Goal: Use online tool/utility: Utilize a website feature to perform a specific function

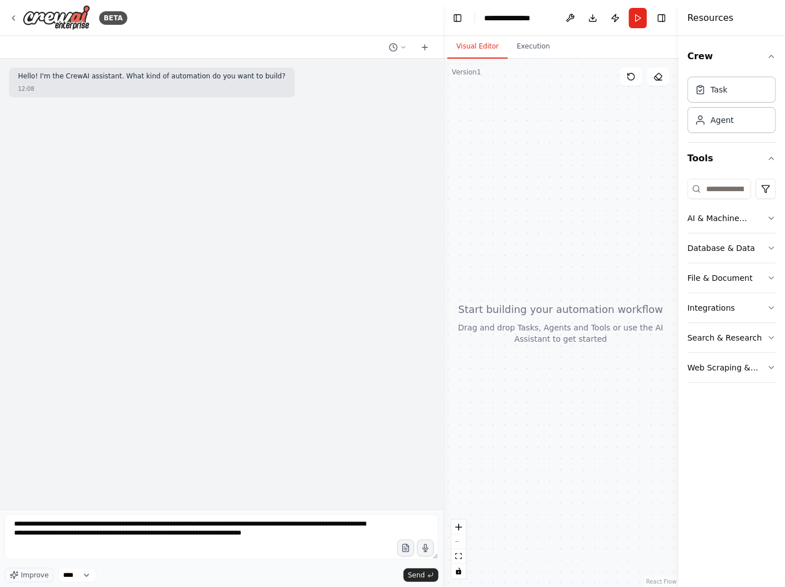
click at [78, 536] on textarea "**********" at bounding box center [222, 536] width 434 height 45
click at [353, 538] on textarea "**********" at bounding box center [222, 536] width 434 height 45
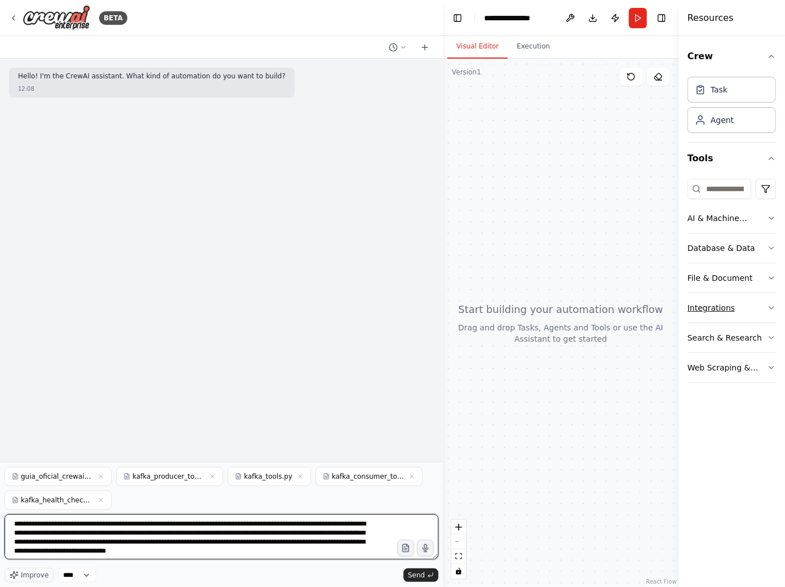
type textarea "**********"
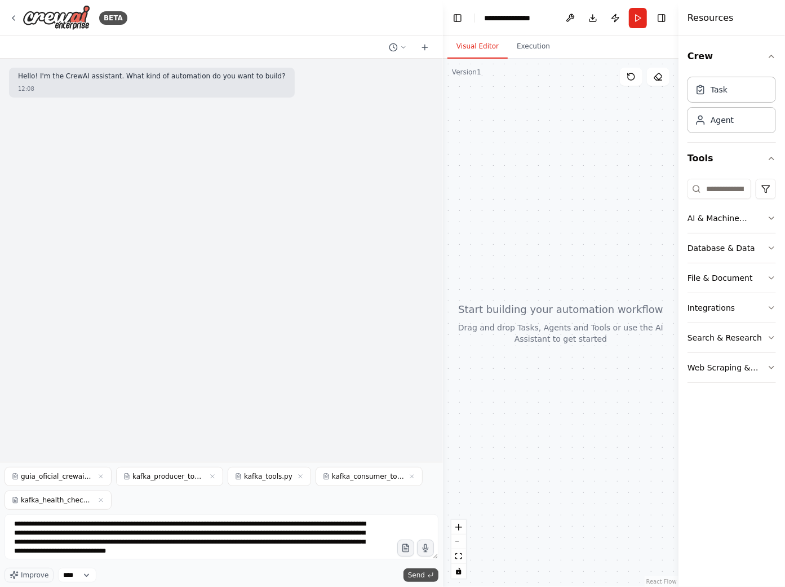
click at [422, 574] on span "Send" at bounding box center [416, 575] width 17 height 9
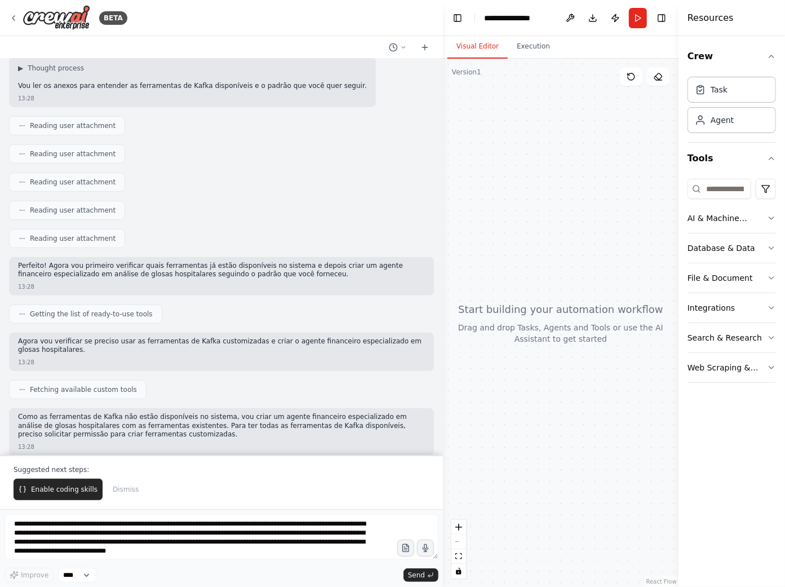
scroll to position [123, 0]
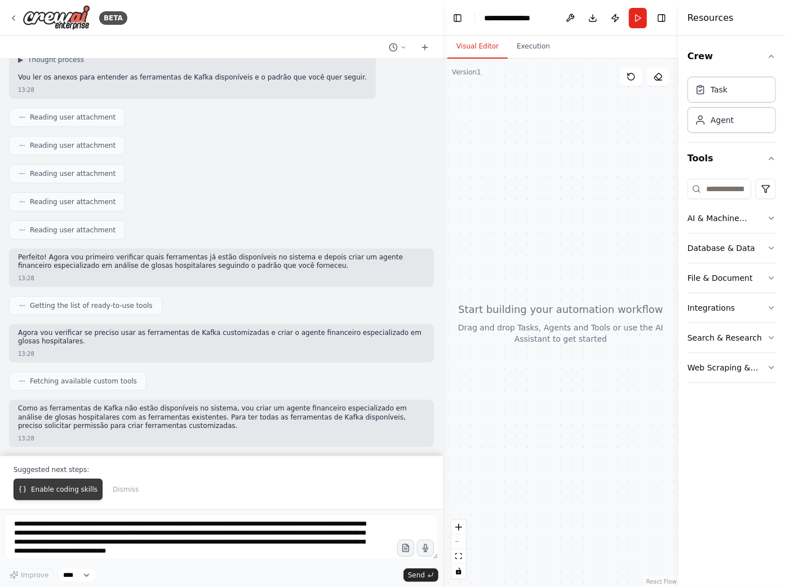
click at [70, 494] on button "Enable coding skills" at bounding box center [58, 489] width 89 height 21
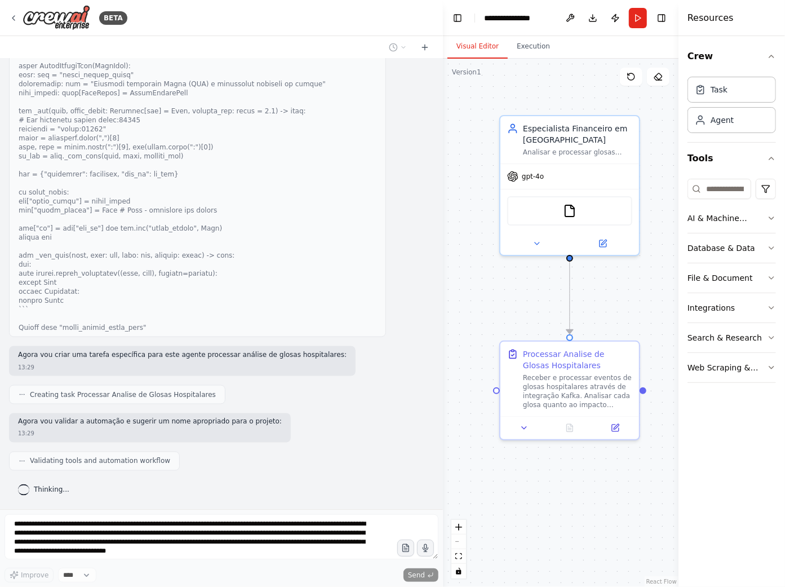
scroll to position [845, 0]
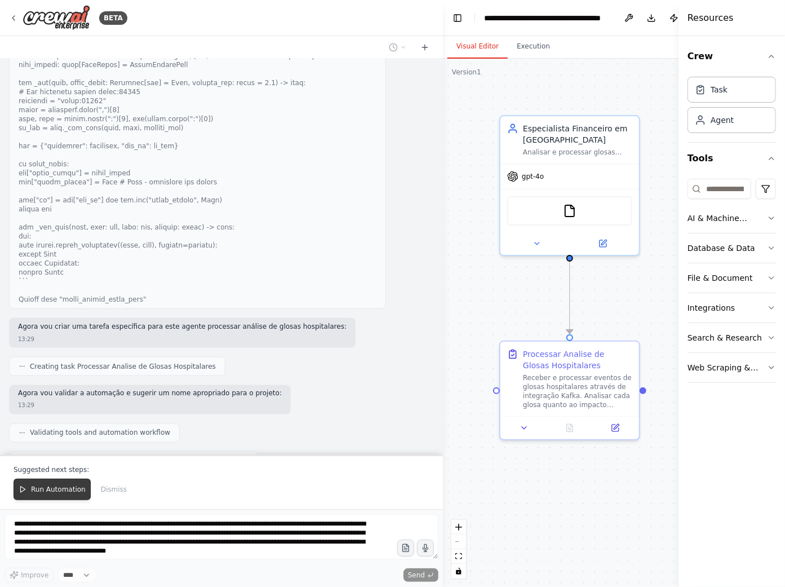
click at [66, 491] on span "Run Automation" at bounding box center [58, 489] width 55 height 9
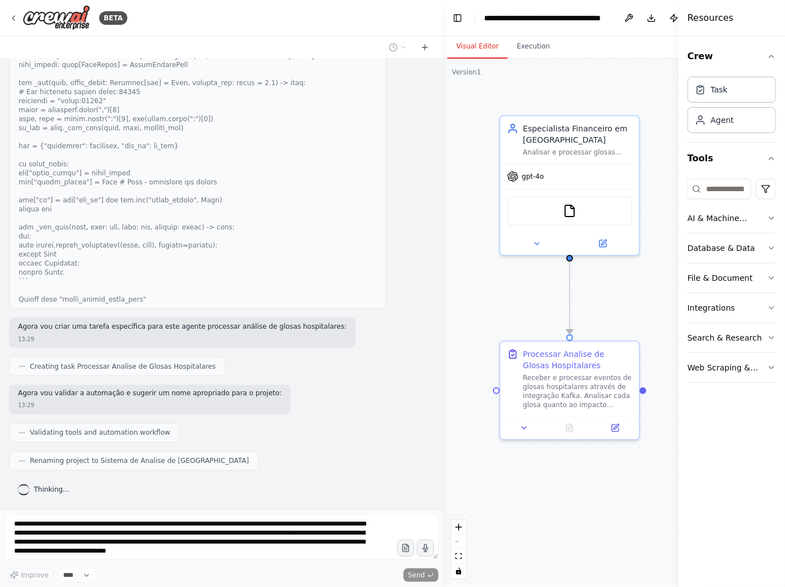
scroll to position [900, 0]
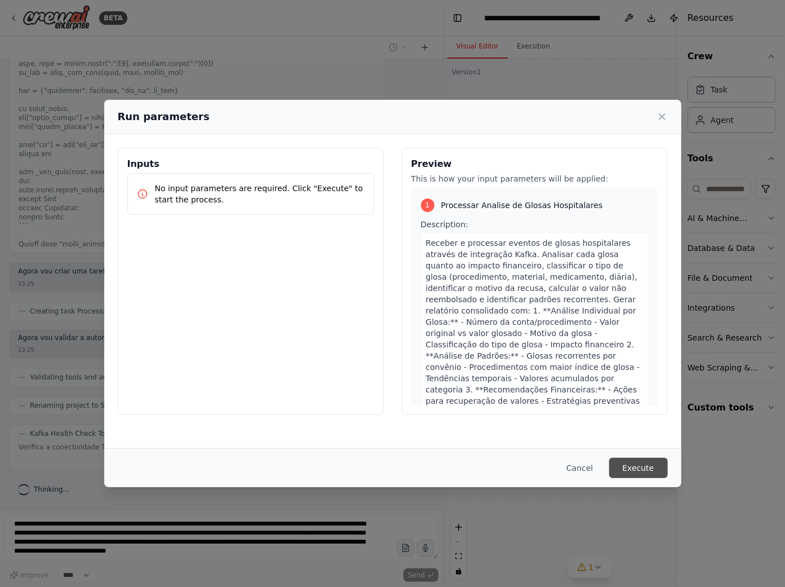
click at [632, 469] on button "Execute" at bounding box center [639, 468] width 59 height 20
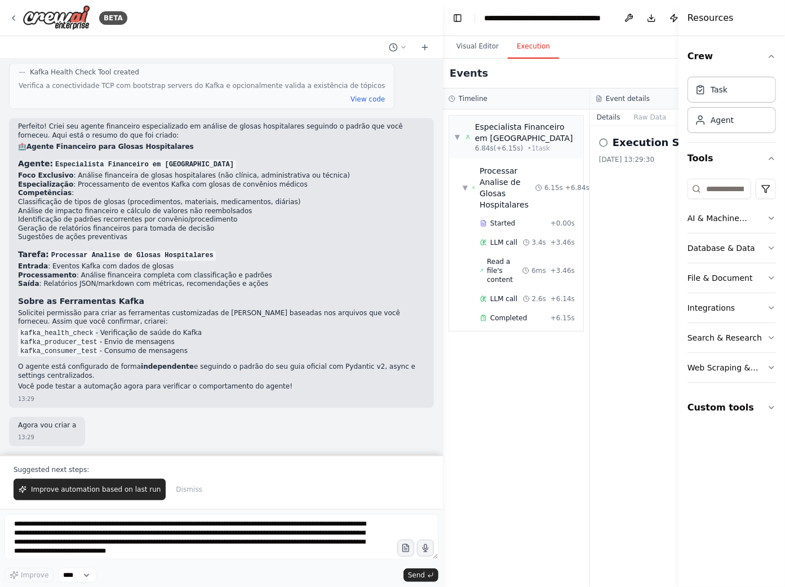
scroll to position [1697, 0]
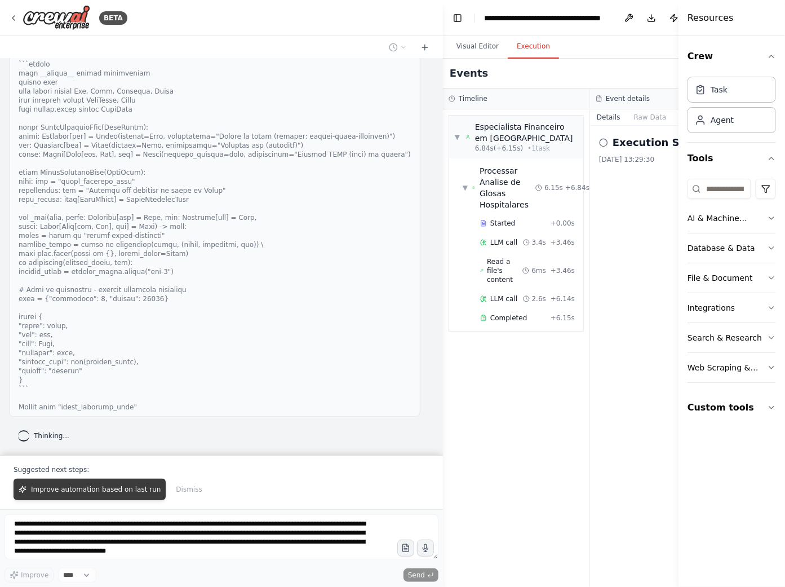
click at [100, 491] on span "Improve automation based on last run" at bounding box center [96, 489] width 130 height 9
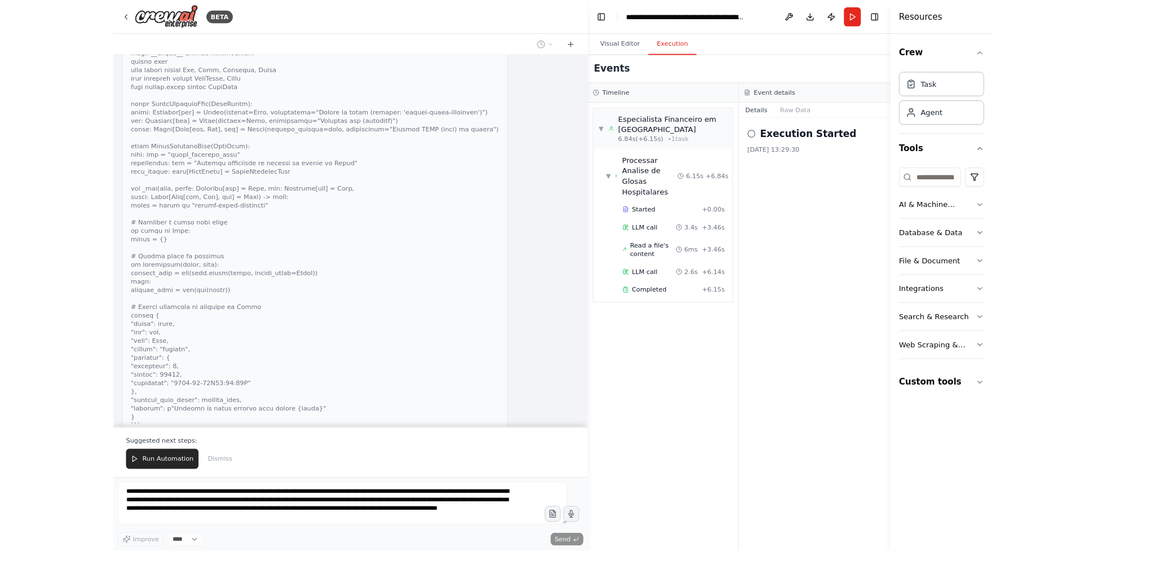
scroll to position [3951, 0]
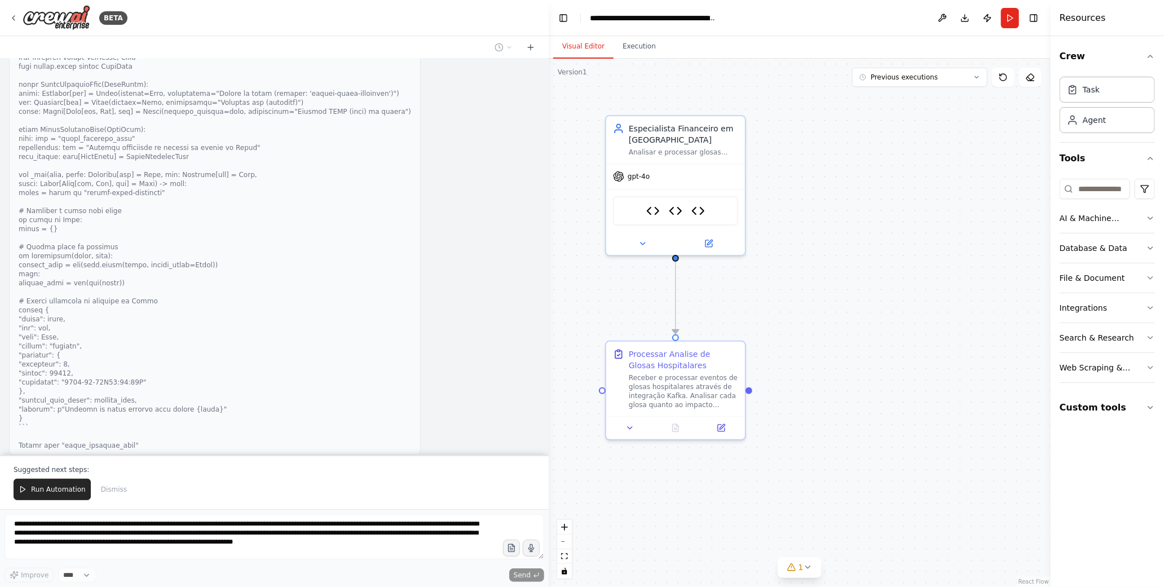
click at [584, 49] on button "Visual Editor" at bounding box center [583, 47] width 60 height 24
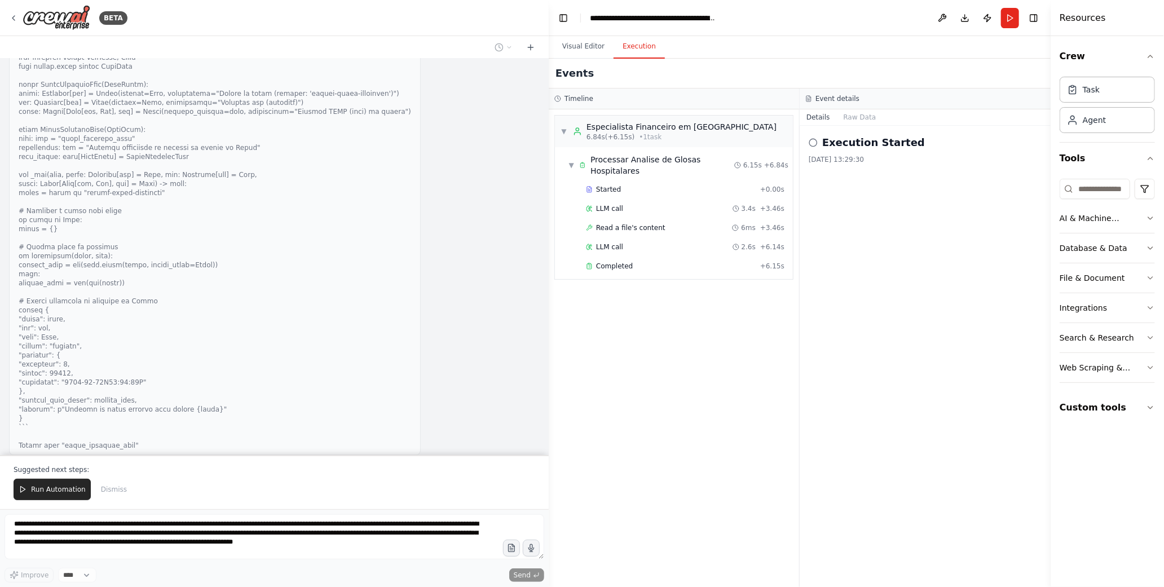
click at [641, 48] on button "Execution" at bounding box center [638, 47] width 51 height 24
click at [590, 47] on button "Visual Editor" at bounding box center [583, 47] width 60 height 24
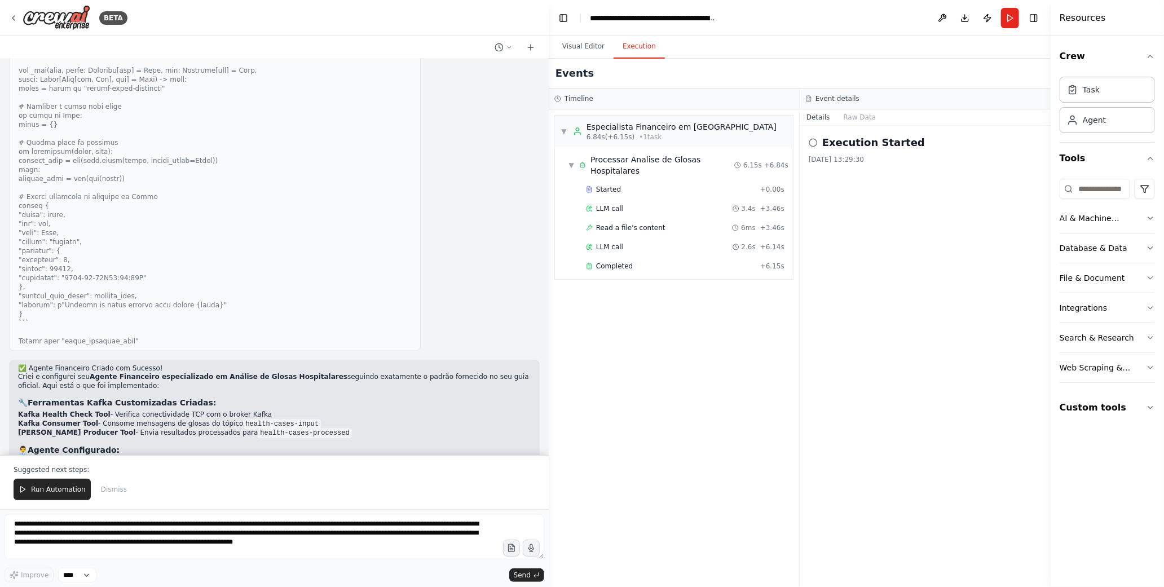
click at [633, 46] on button "Execution" at bounding box center [638, 47] width 51 height 24
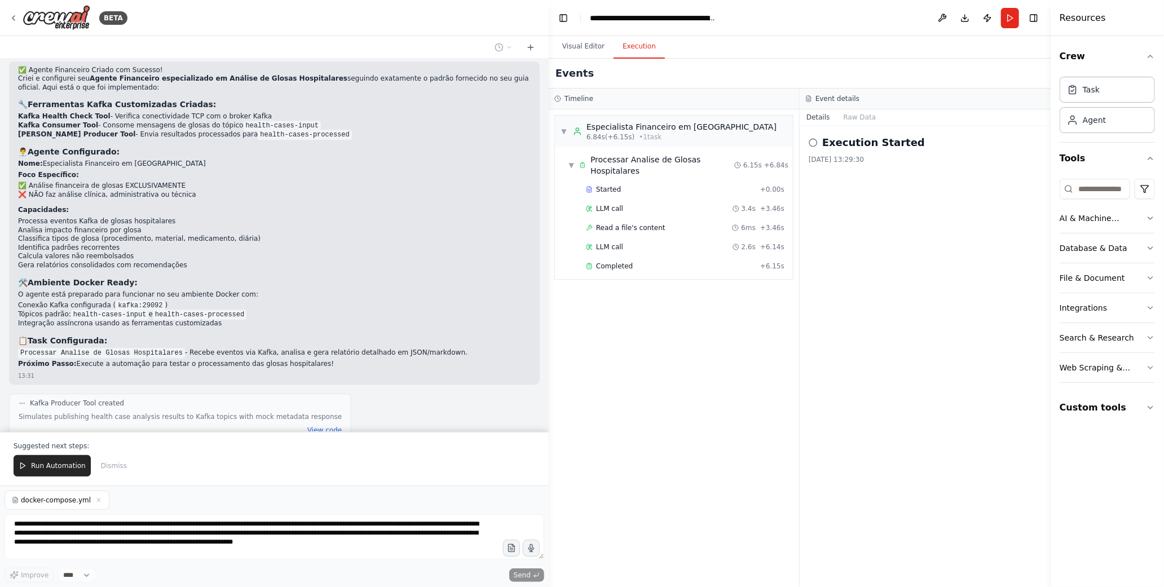
scroll to position [4366, 0]
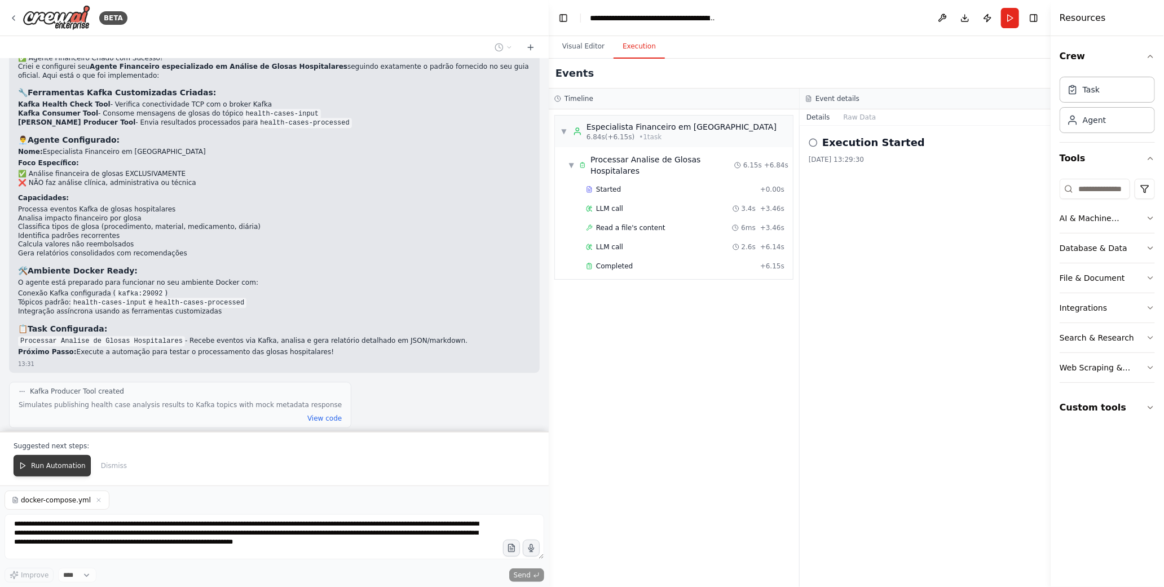
click at [75, 461] on span "Run Automation" at bounding box center [58, 465] width 55 height 9
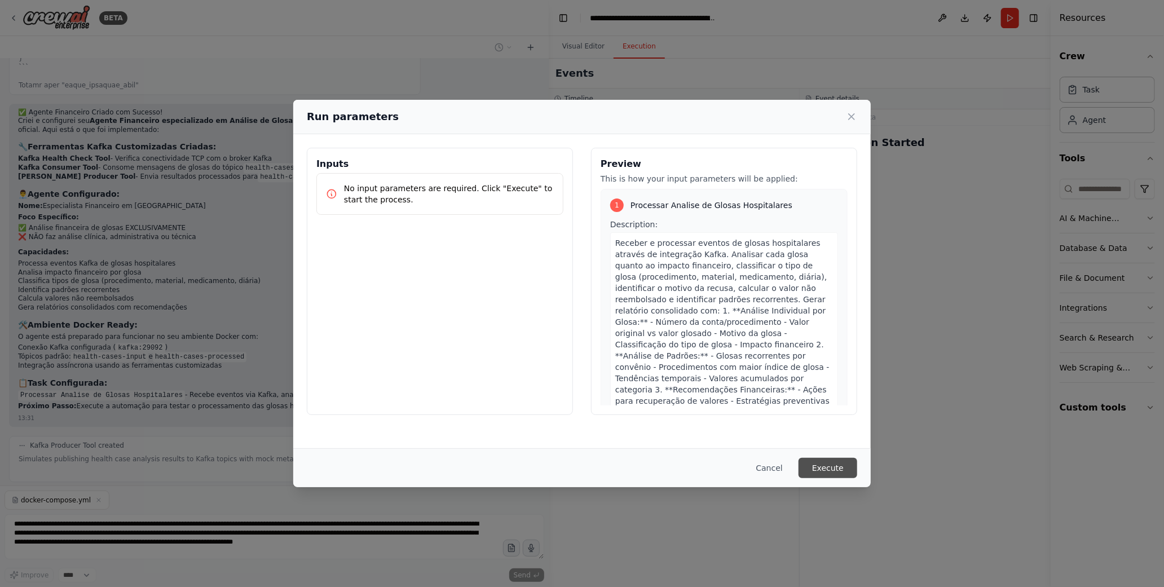
click at [785, 464] on button "Execute" at bounding box center [827, 468] width 59 height 20
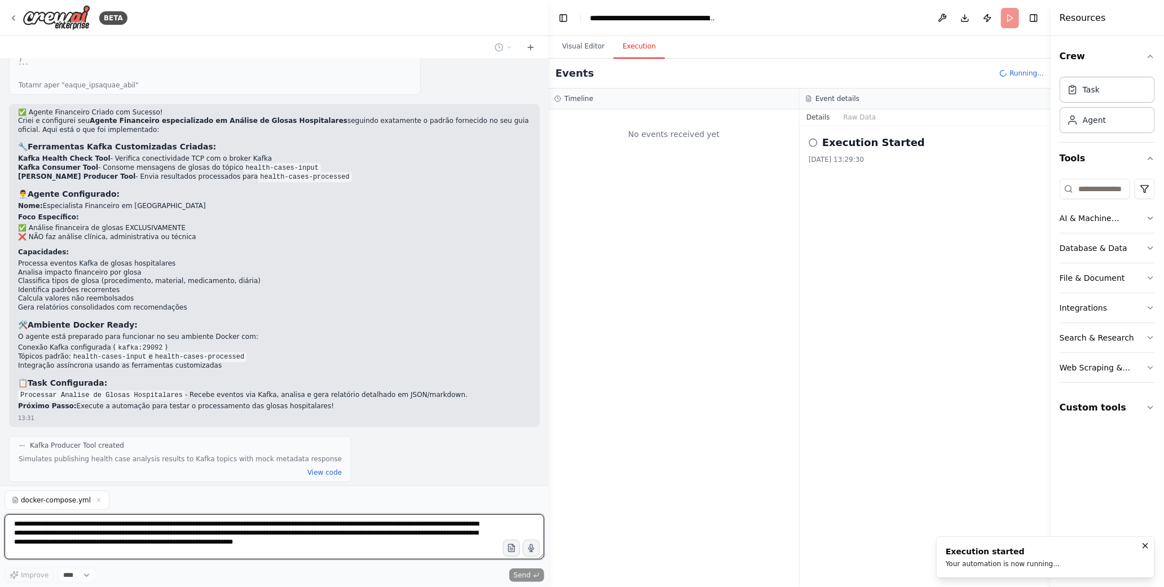
scroll to position [4322, 0]
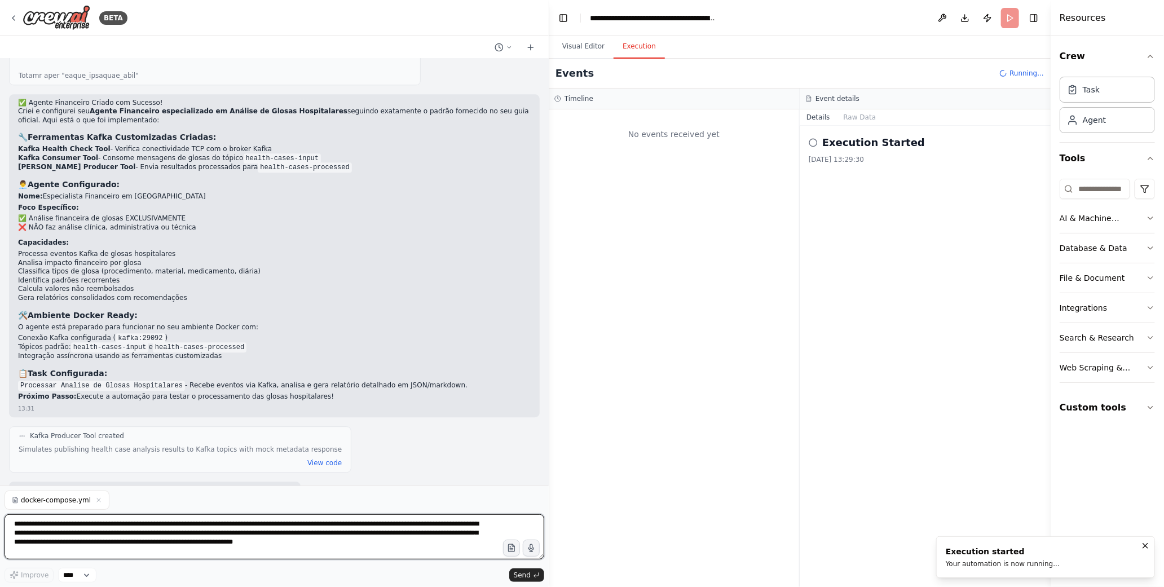
click at [133, 524] on textarea "**********" at bounding box center [275, 536] width 540 height 45
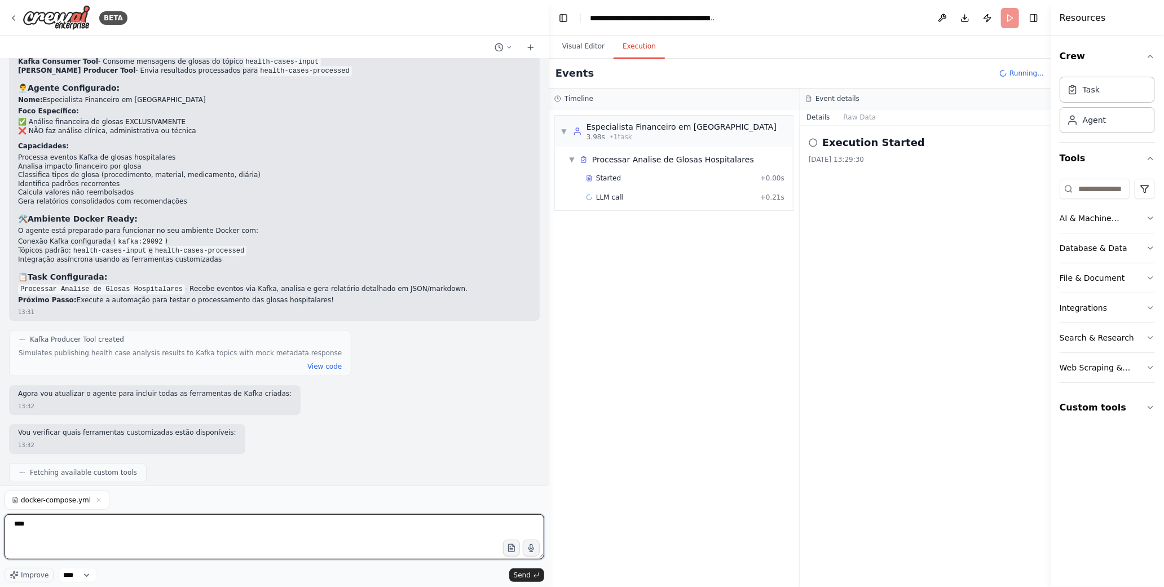
scroll to position [4428, 0]
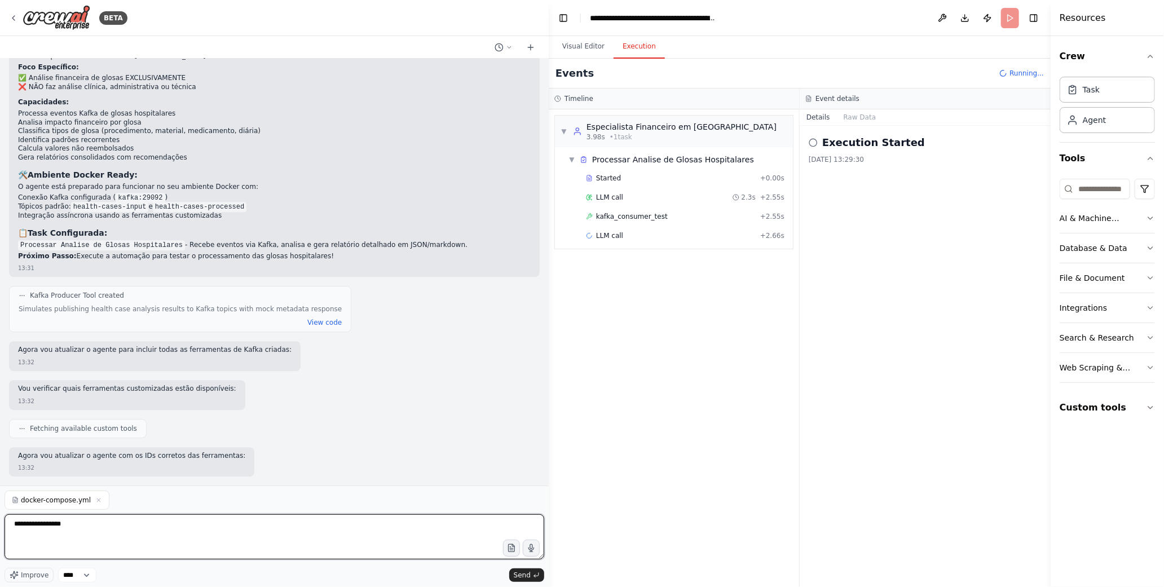
type textarea "**********"
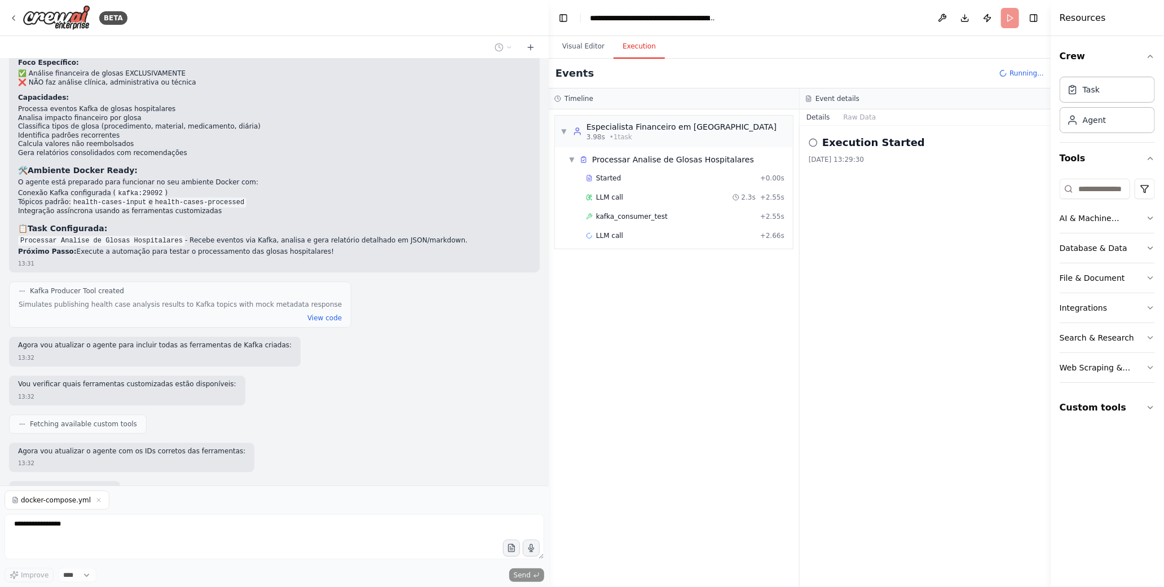
scroll to position [4524, 0]
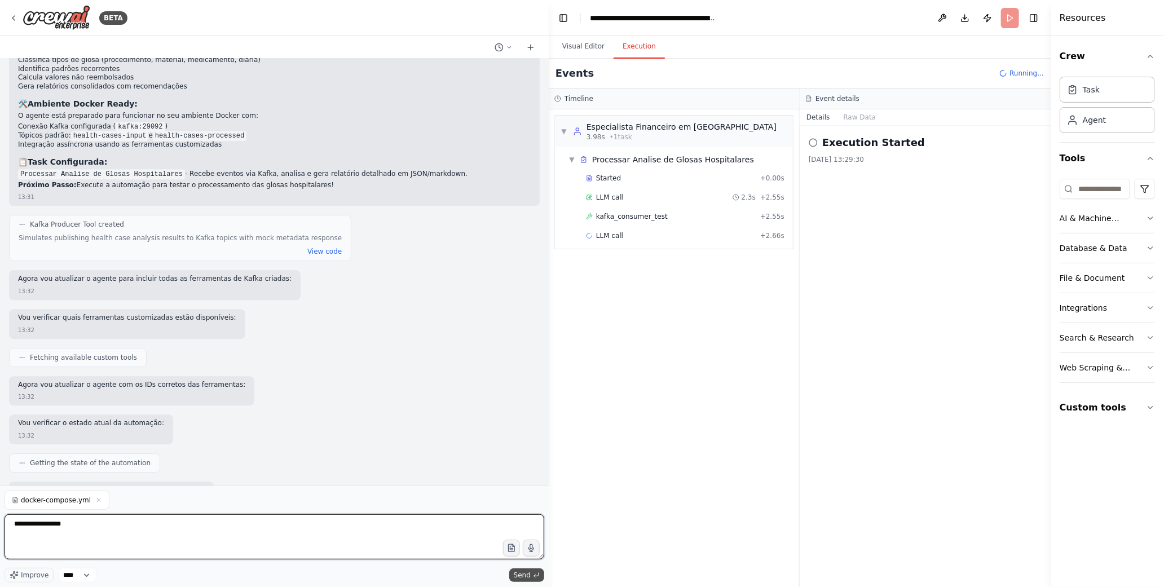
click at [523, 577] on span "Send" at bounding box center [522, 575] width 17 height 9
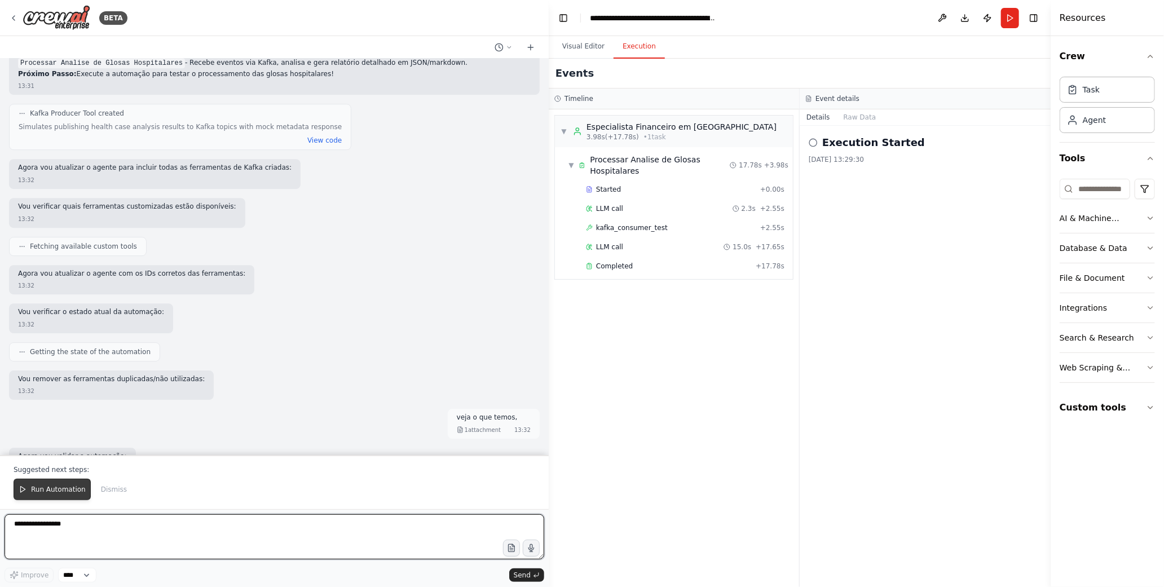
scroll to position [4708, 0]
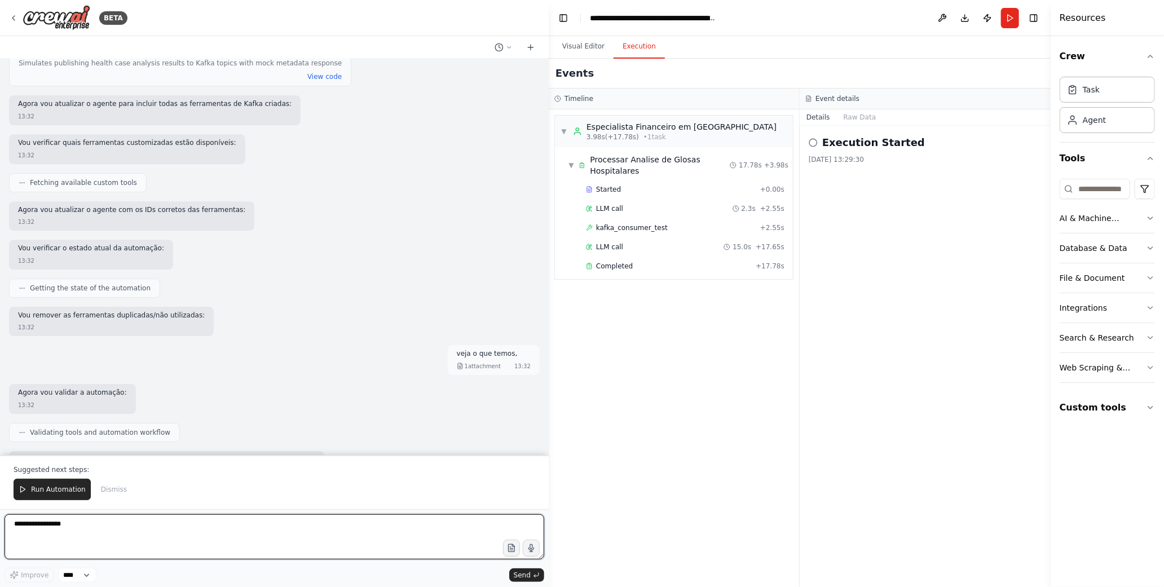
drag, startPoint x: 92, startPoint y: 491, endPoint x: 183, endPoint y: 464, distance: 95.1
click at [183, 464] on div "Suggested next steps: Run Automation Dismiss" at bounding box center [274, 482] width 549 height 54
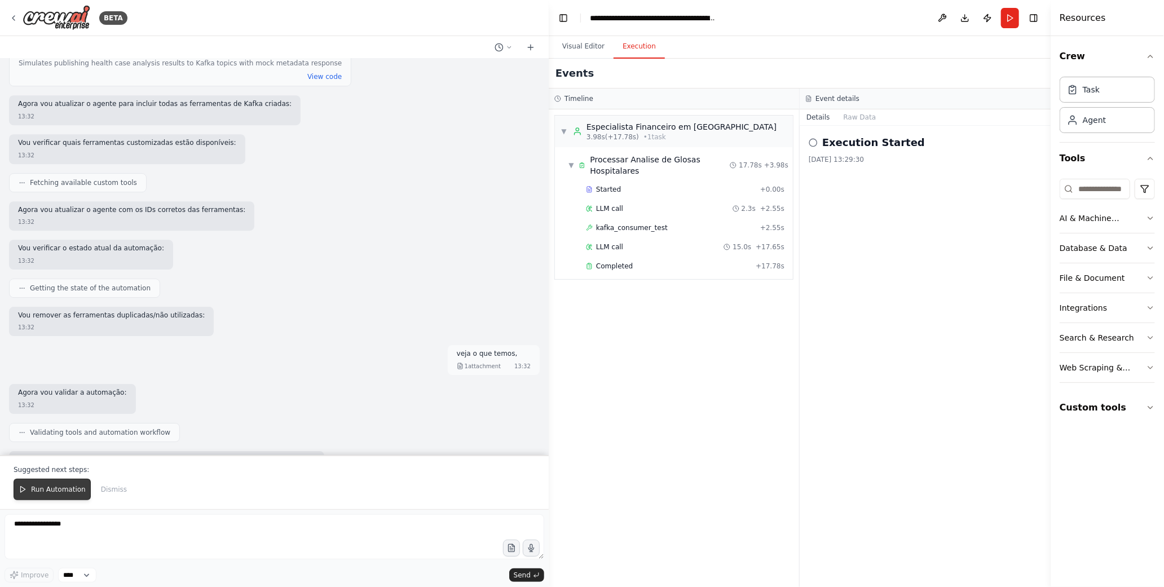
click at [51, 487] on span "Run Automation" at bounding box center [58, 489] width 55 height 9
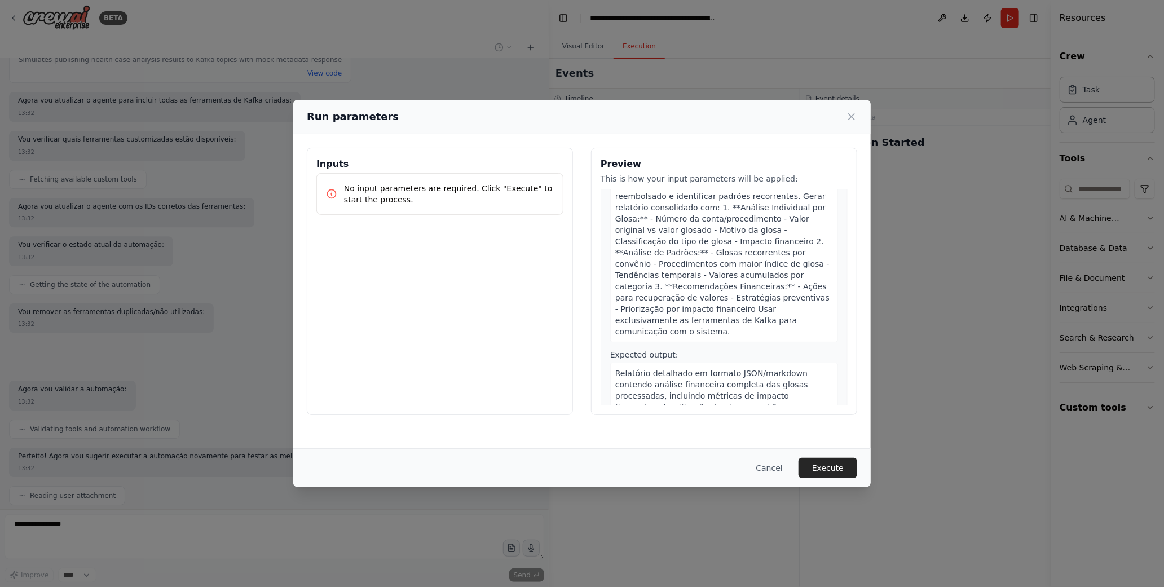
scroll to position [125, 0]
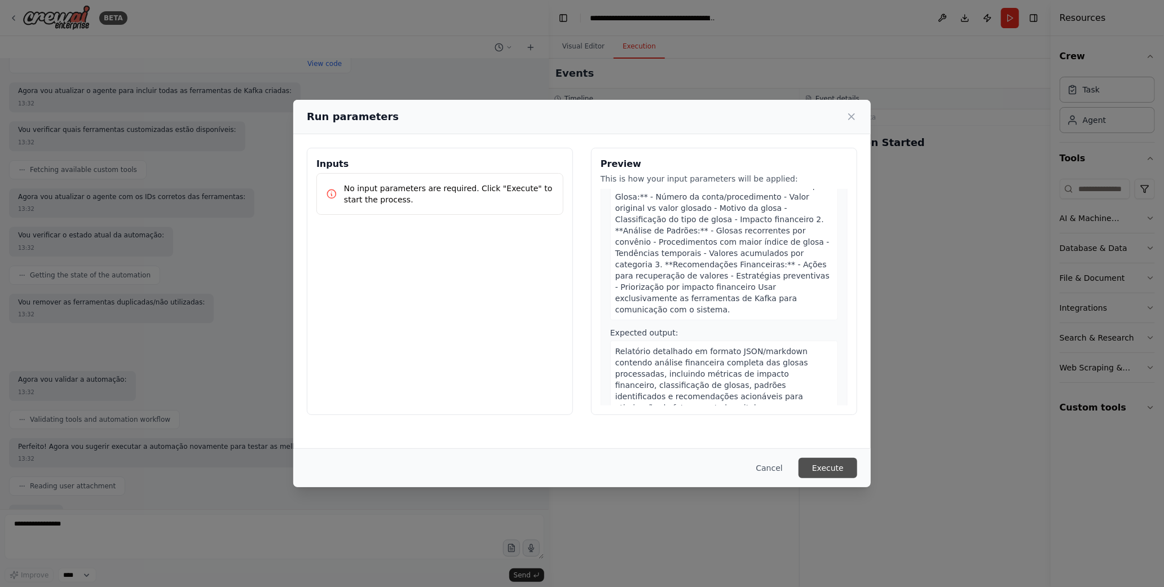
click at [785, 461] on button "Execute" at bounding box center [827, 468] width 59 height 20
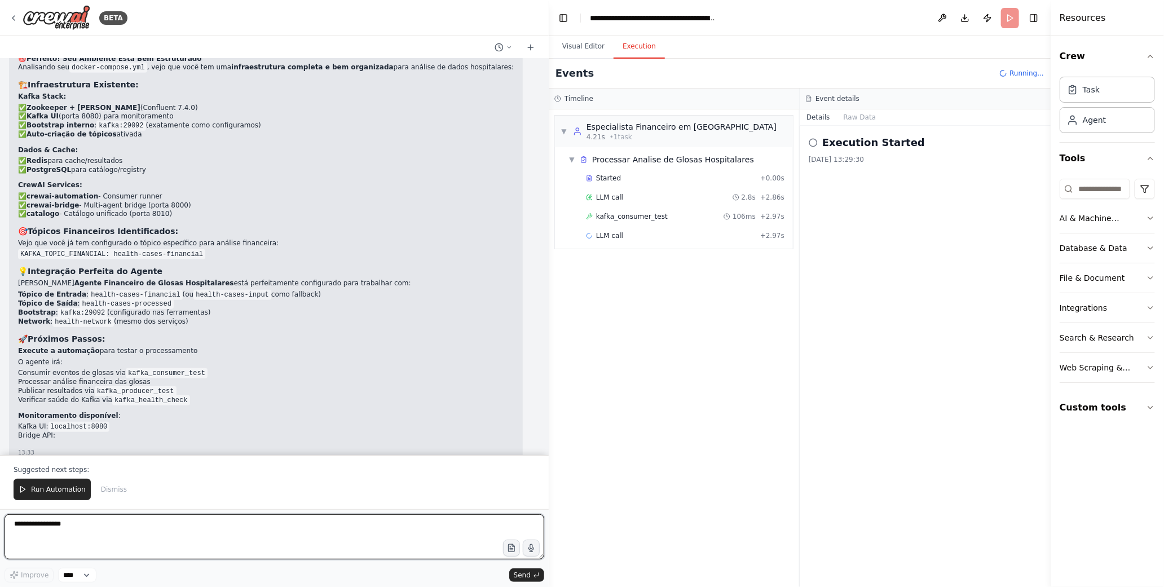
scroll to position [5589, 0]
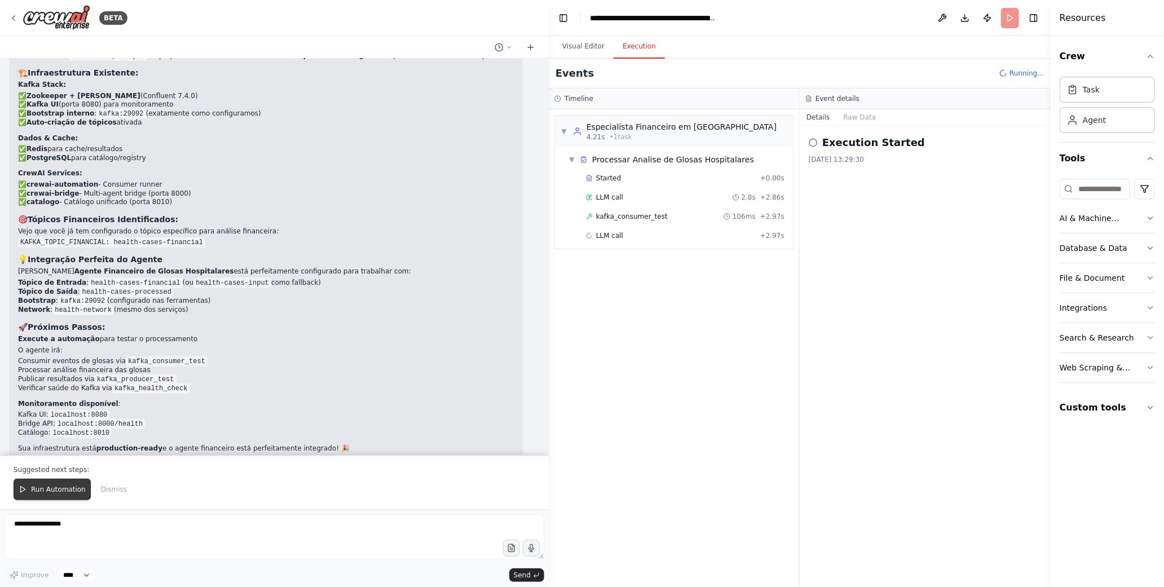
click at [51, 488] on span "Run Automation" at bounding box center [58, 489] width 55 height 9
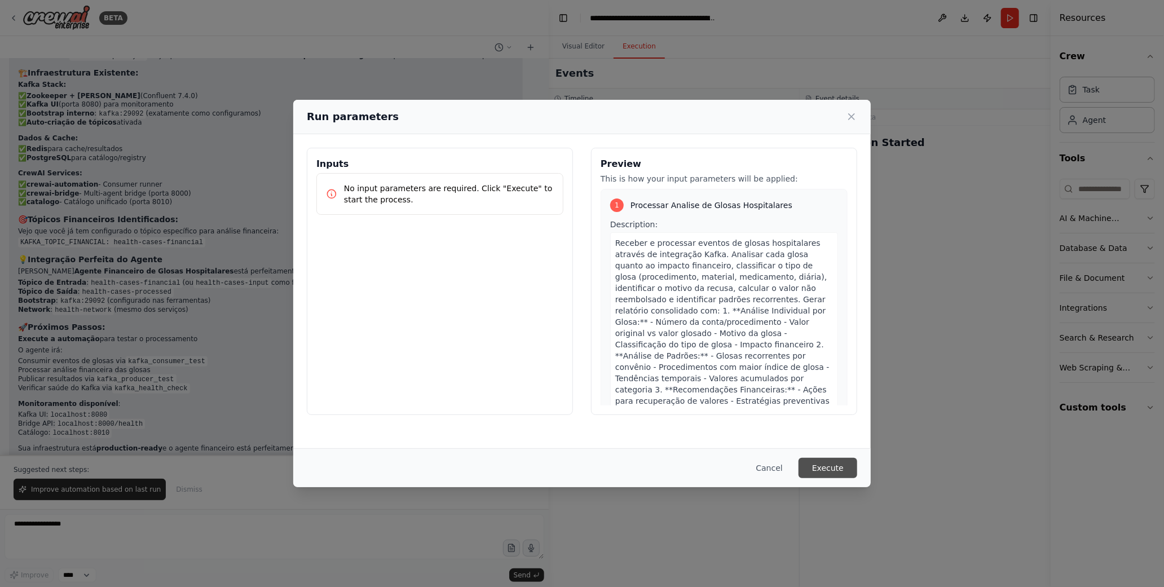
click at [785, 471] on button "Execute" at bounding box center [827, 468] width 59 height 20
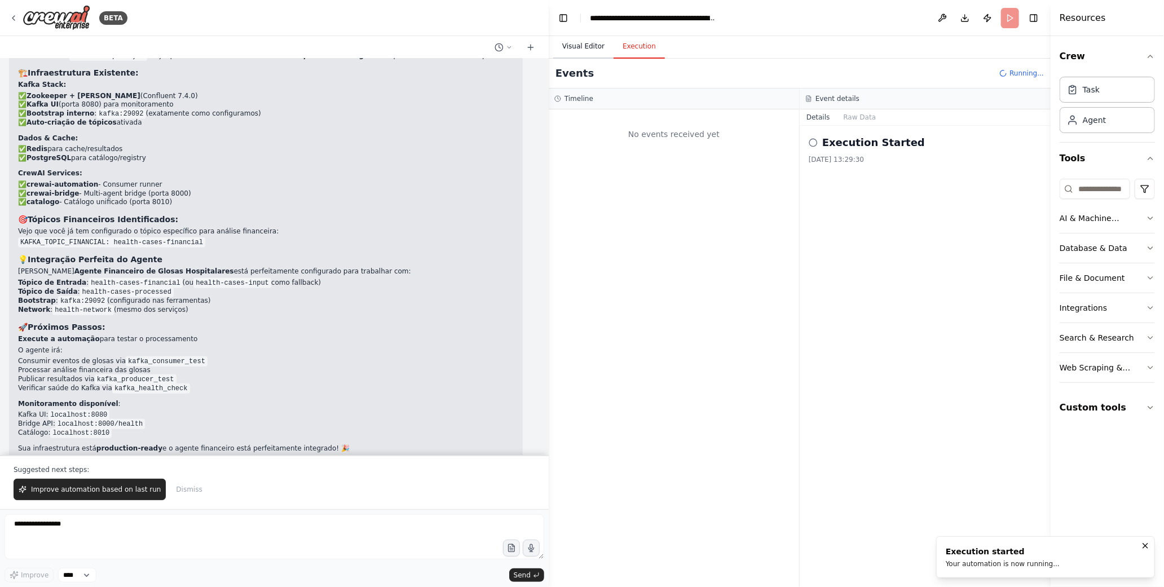
click at [588, 47] on button "Visual Editor" at bounding box center [583, 47] width 60 height 24
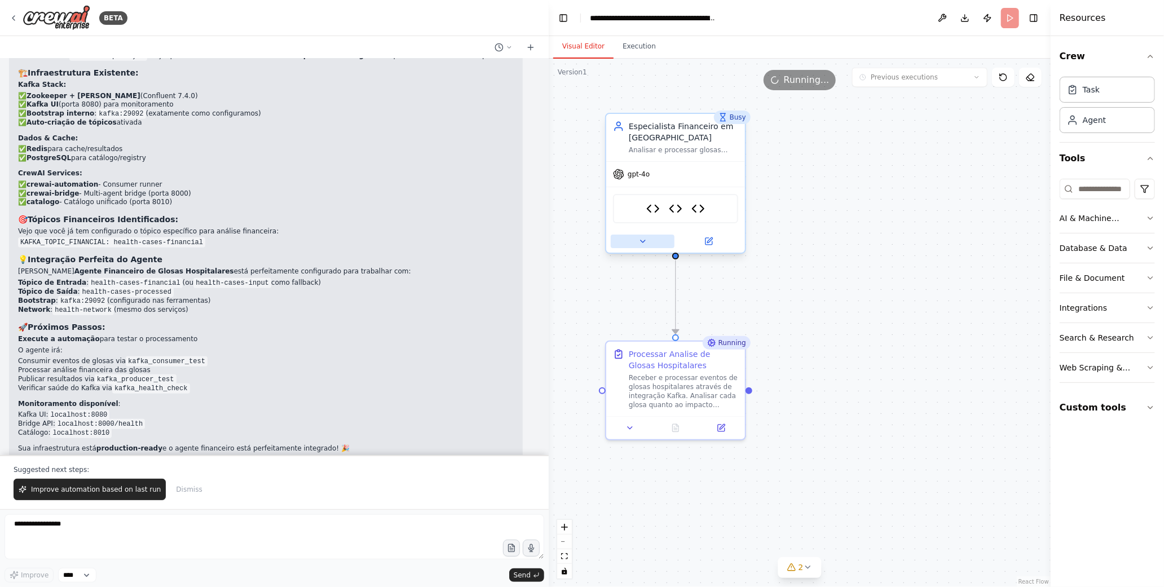
click at [644, 237] on icon at bounding box center [642, 241] width 9 height 9
click at [643, 237] on icon at bounding box center [642, 241] width 9 height 9
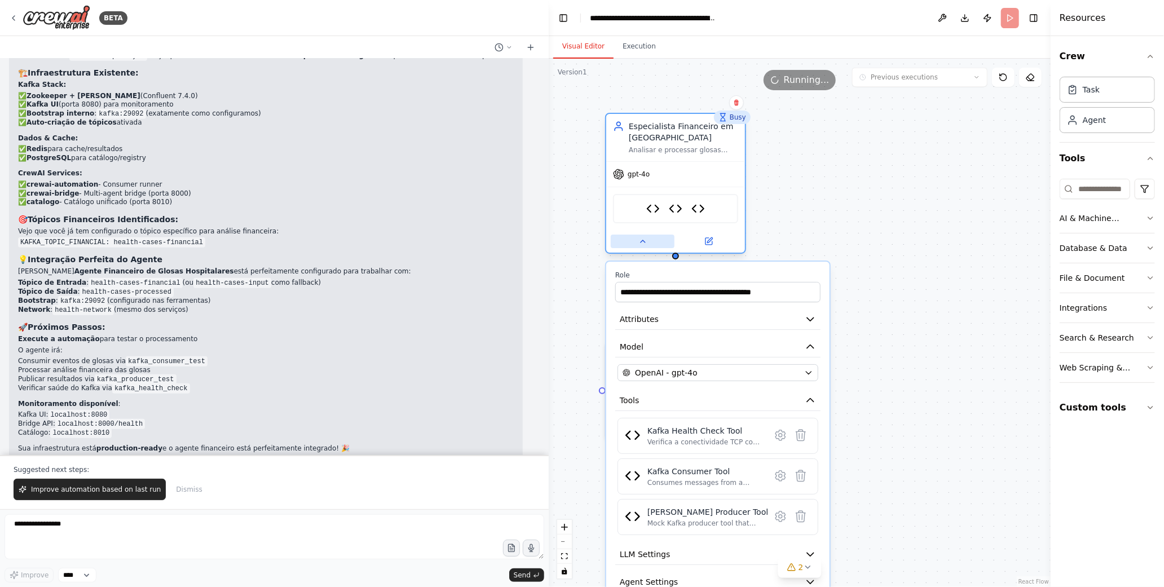
click at [643, 237] on icon at bounding box center [642, 241] width 9 height 9
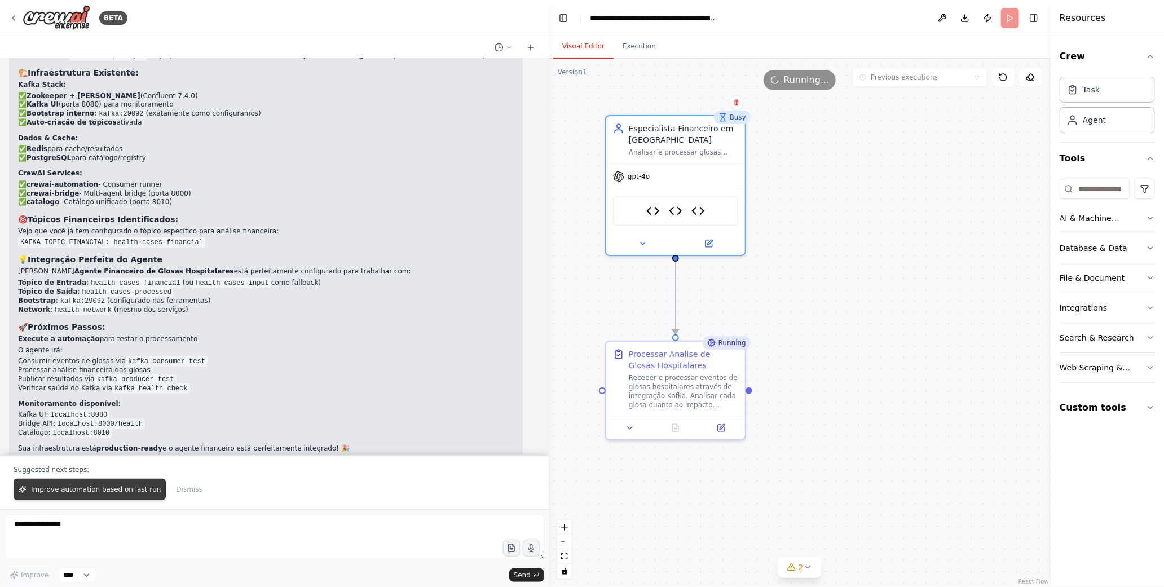
click at [57, 488] on span "Improve automation based on last run" at bounding box center [96, 489] width 130 height 9
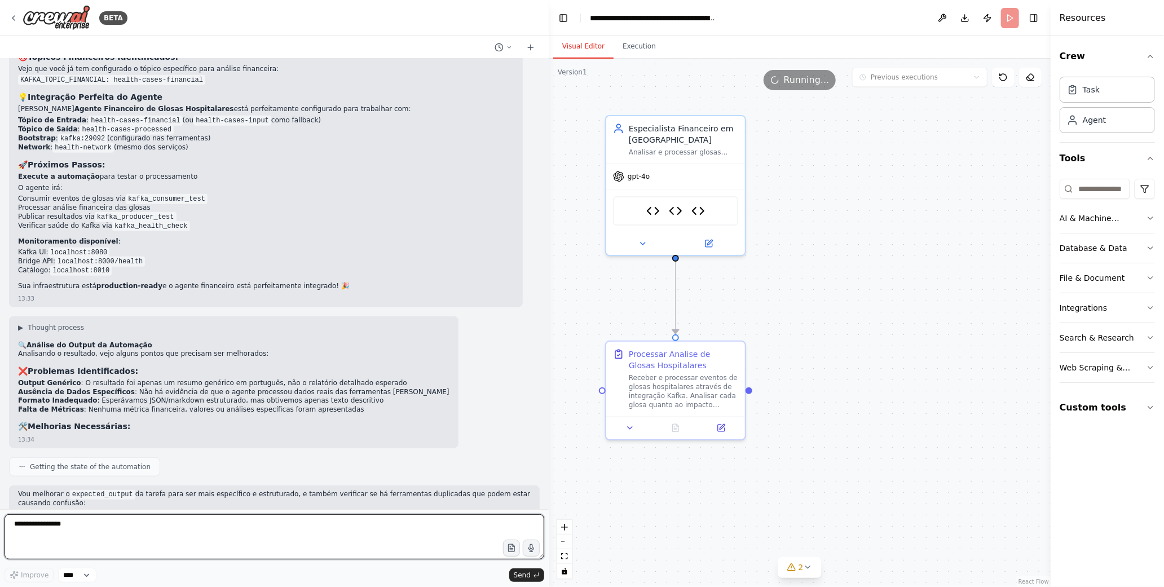
scroll to position [5753, 0]
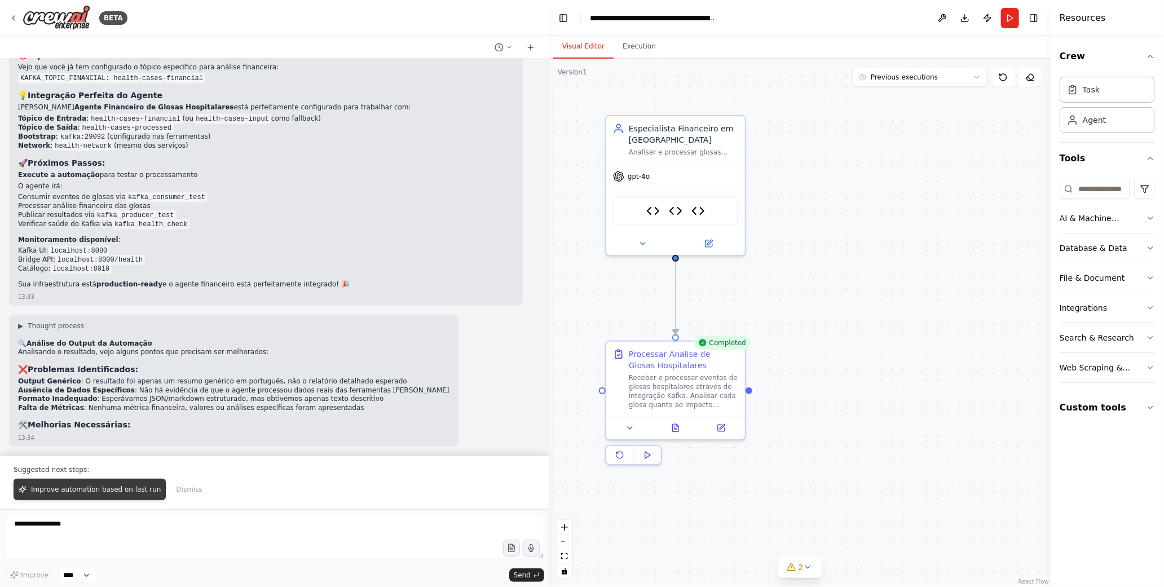
click at [124, 493] on span "Improve automation based on last run" at bounding box center [96, 489] width 130 height 9
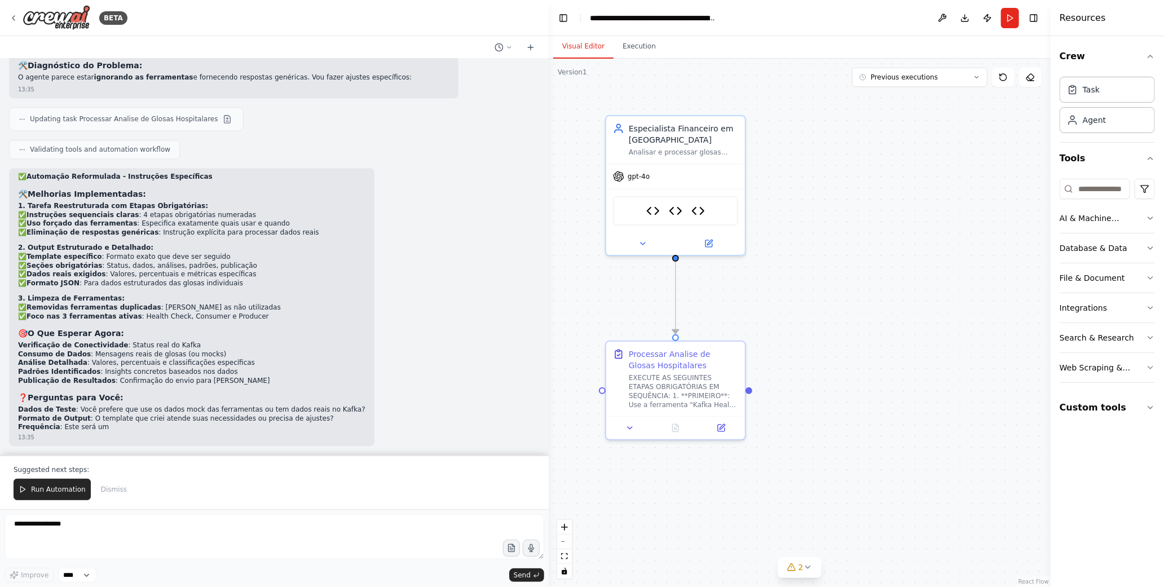
scroll to position [6799, 0]
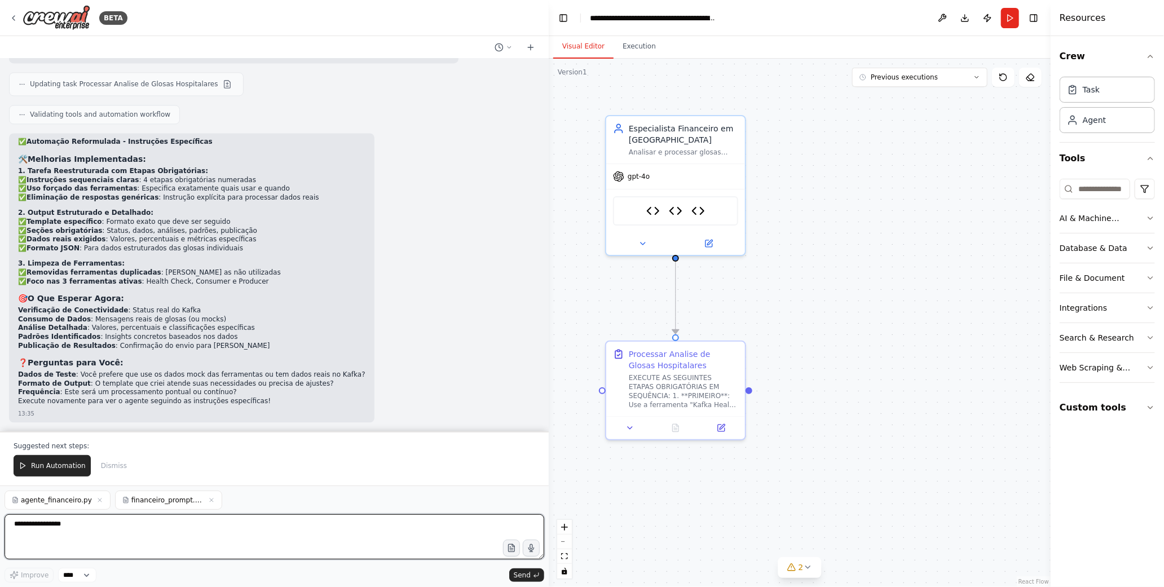
click at [118, 547] on textarea "**********" at bounding box center [275, 536] width 540 height 45
type textarea "**********"
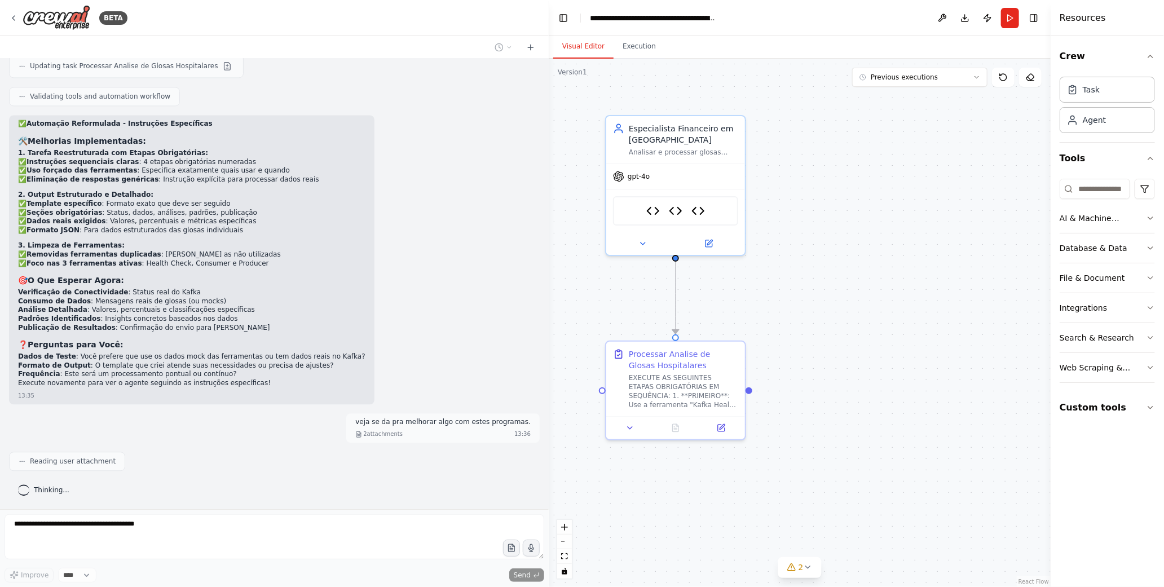
scroll to position [6870, 0]
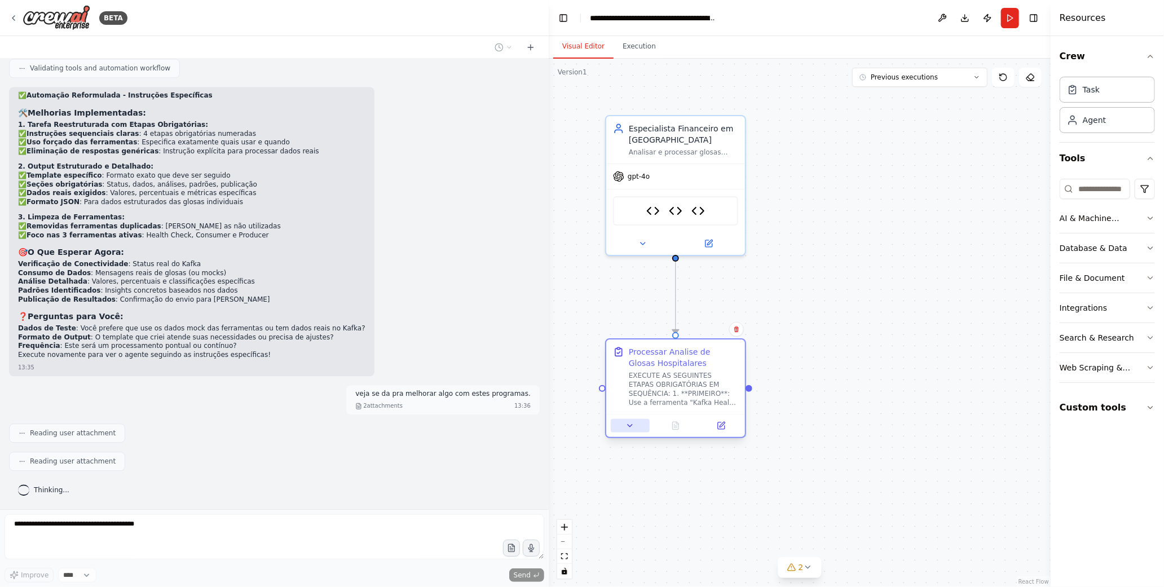
click at [633, 429] on button at bounding box center [630, 426] width 39 height 14
click at [658, 398] on div "EXECUTE AS SEGUINTES ETAPAS OBRIGATÓRIAS EM SEQUÊNCIA: 1. **PRIMEIRO**: Use a f…" at bounding box center [683, 389] width 109 height 36
click at [628, 425] on icon at bounding box center [630, 426] width 5 height 2
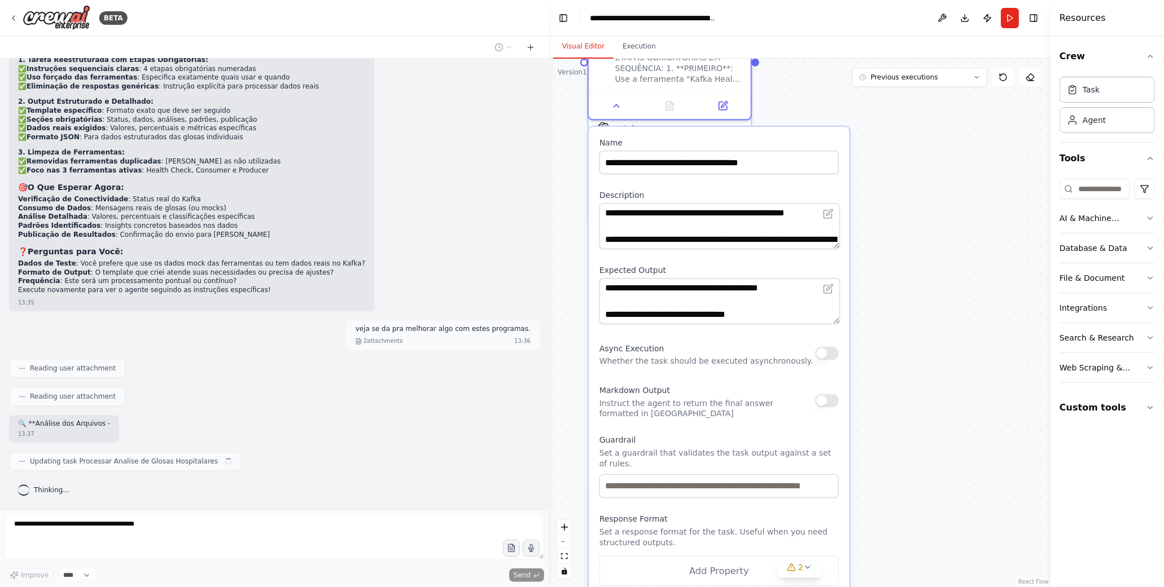
type textarea "**********"
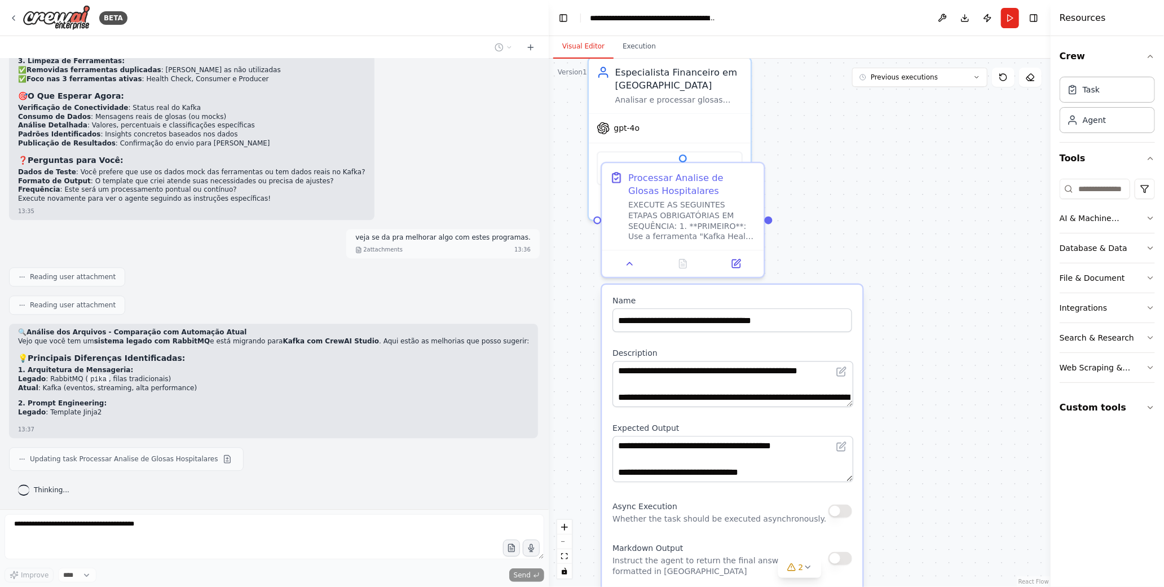
drag, startPoint x: 846, startPoint y: 440, endPoint x: 855, endPoint y: 285, distance: 154.8
click at [785, 285] on div "**********" at bounding box center [732, 539] width 260 height 509
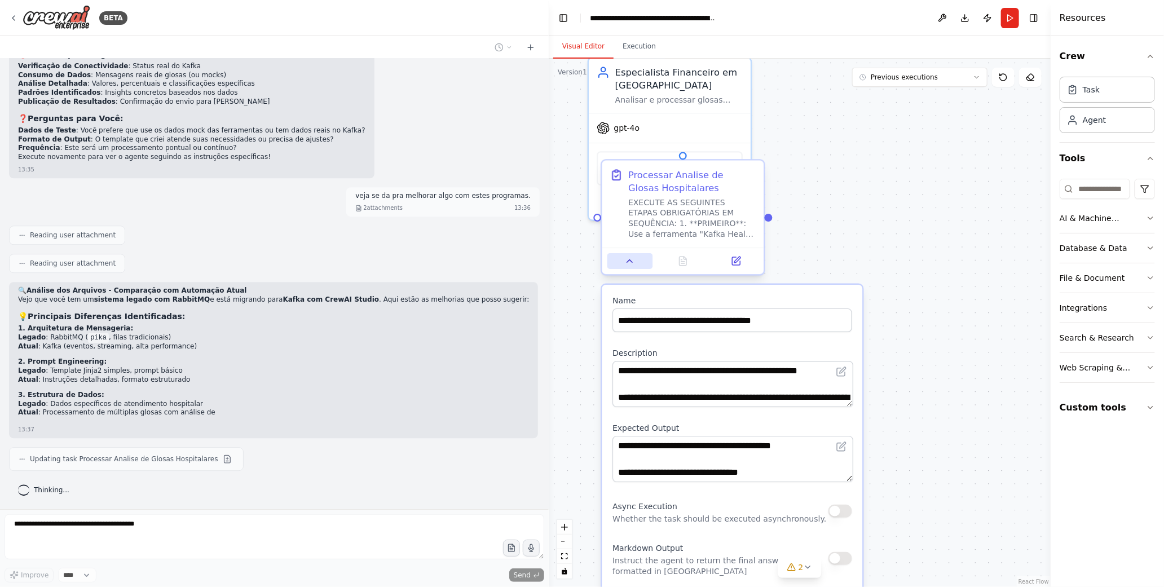
scroll to position [7082, 0]
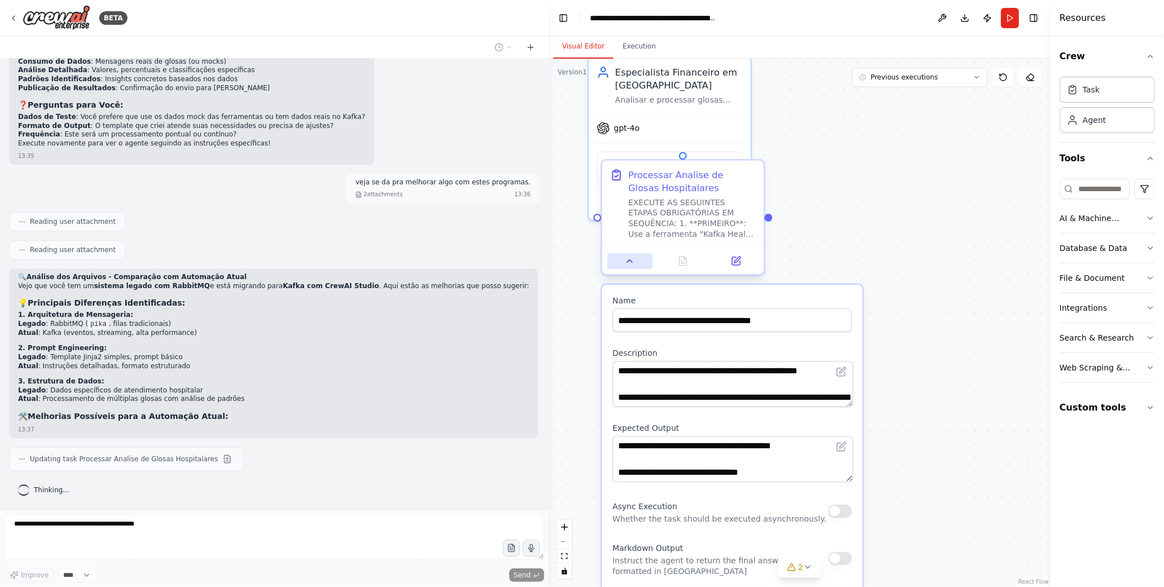
click at [627, 256] on icon at bounding box center [630, 261] width 11 height 11
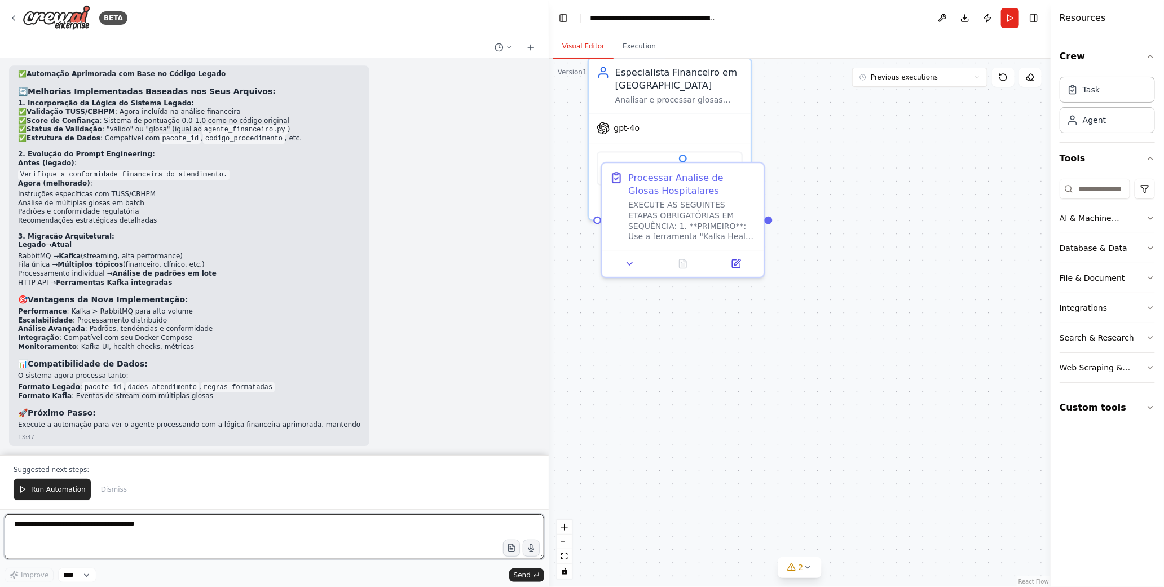
scroll to position [7543, 0]
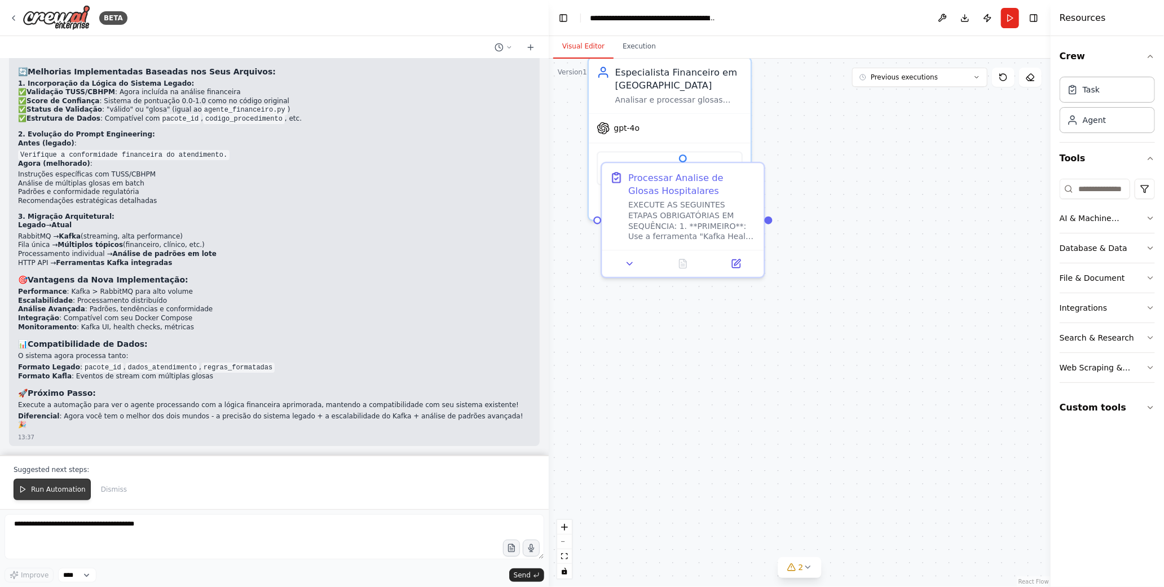
click at [55, 485] on span "Run Automation" at bounding box center [58, 489] width 55 height 9
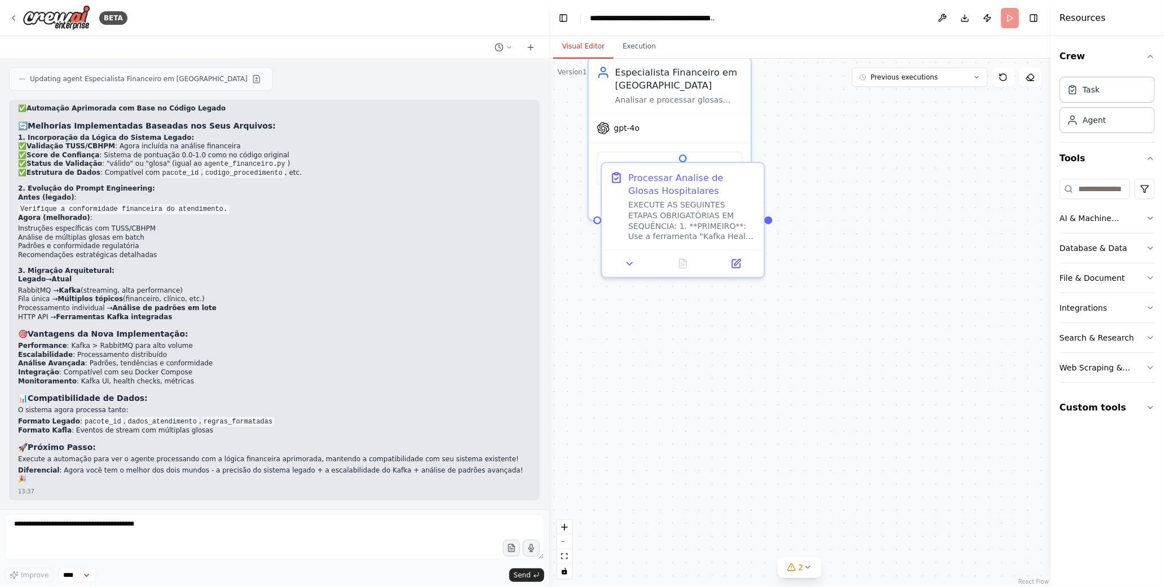
scroll to position [7489, 0]
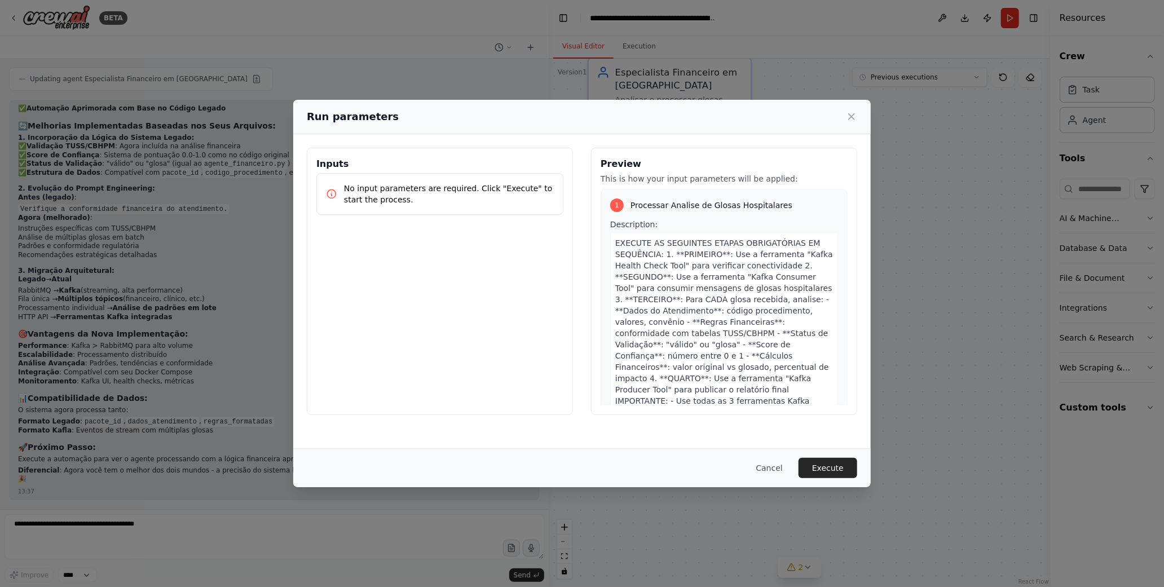
click at [785, 455] on div "Cancel Execute" at bounding box center [581, 467] width 577 height 39
click at [785, 470] on button "Execute" at bounding box center [827, 468] width 59 height 20
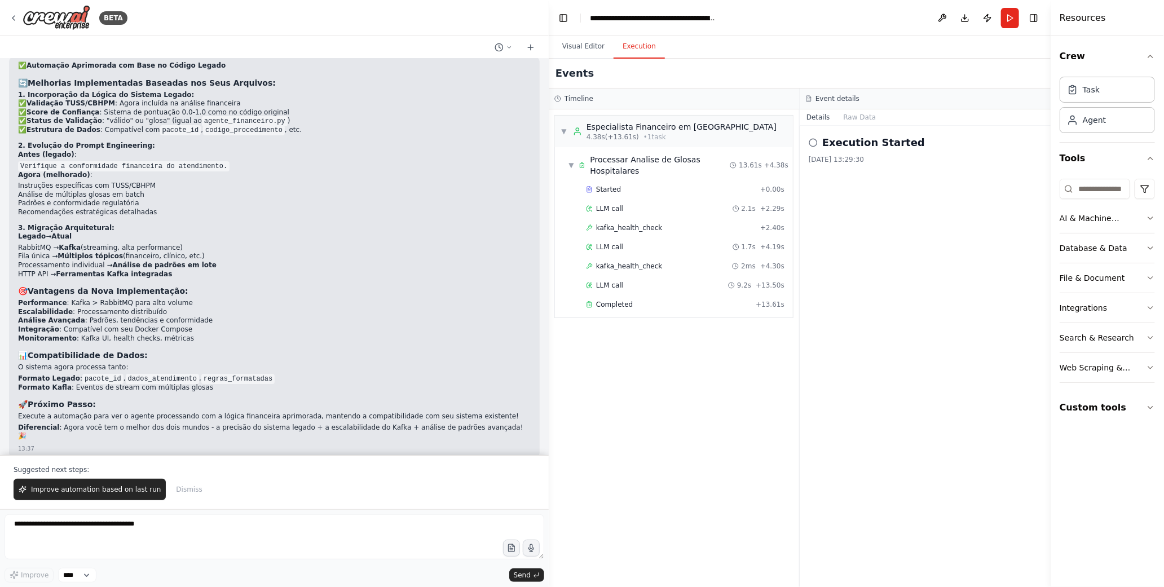
scroll to position [7543, 0]
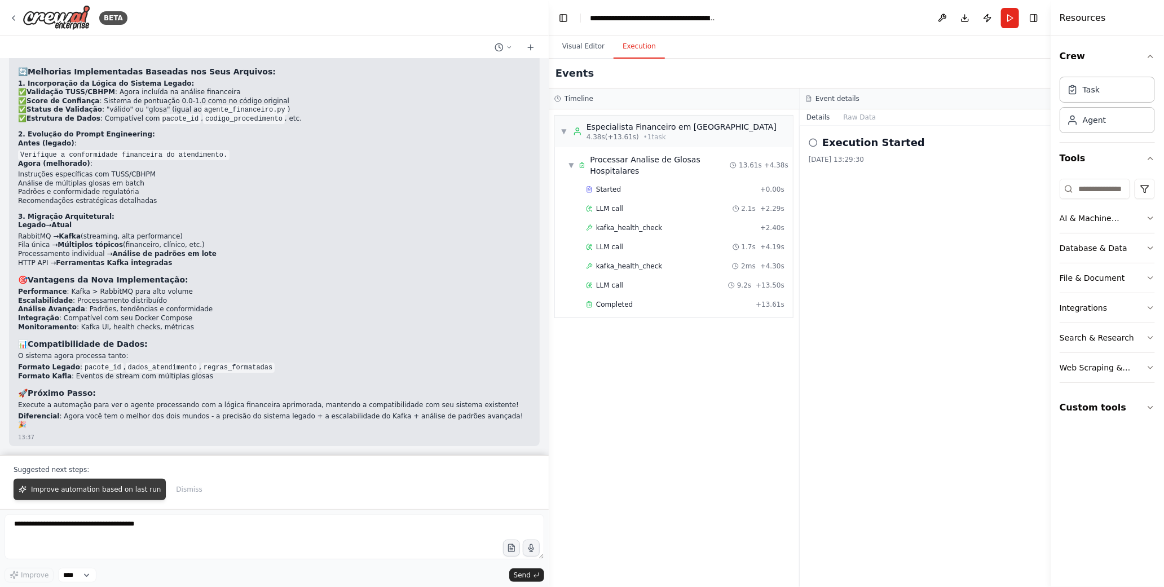
click at [55, 487] on span "Improve automation based on last run" at bounding box center [96, 489] width 130 height 9
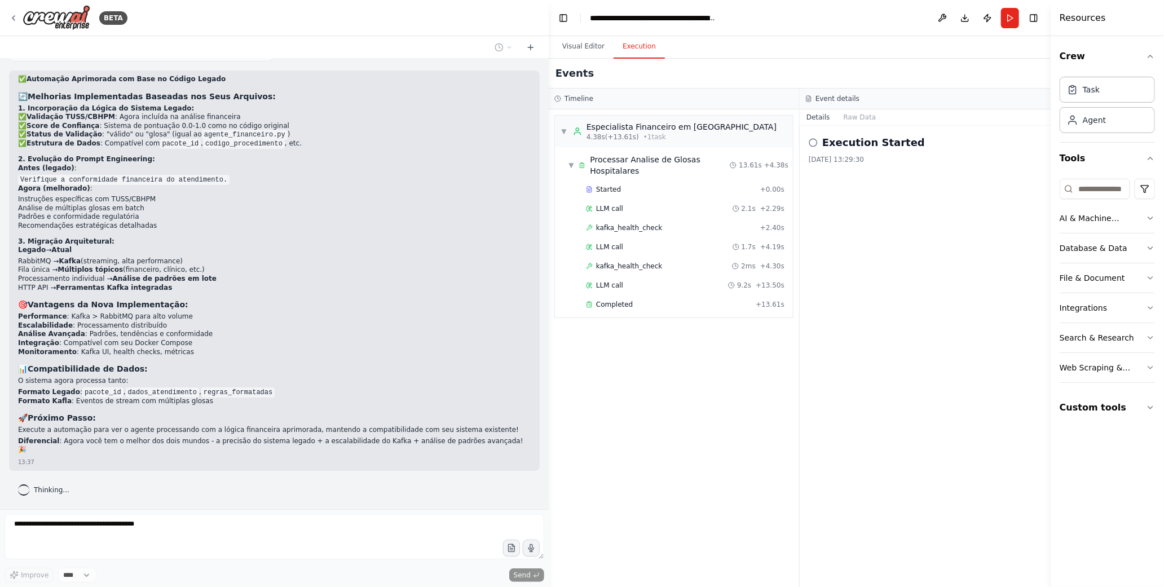
scroll to position [7518, 0]
drag, startPoint x: 103, startPoint y: 124, endPoint x: 62, endPoint y: 121, distance: 41.3
click at [62, 121] on strong "Validação TUSS/CBHPM" at bounding box center [71, 117] width 89 height 8
copy strong "TUSS/CBHPM"
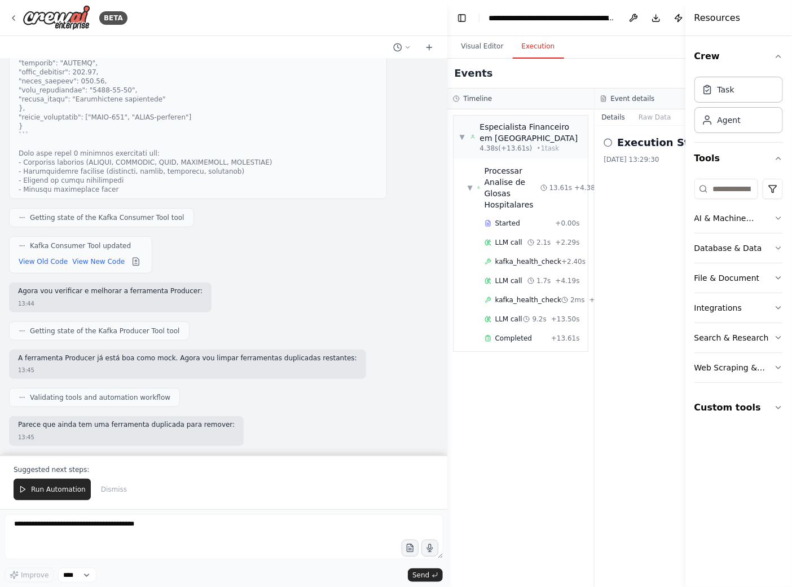
scroll to position [9125, 0]
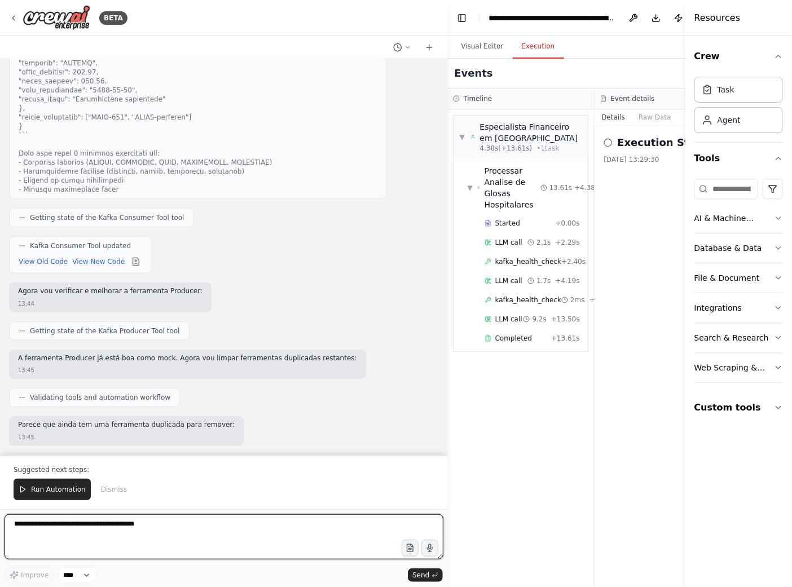
click at [89, 528] on textarea at bounding box center [224, 536] width 439 height 45
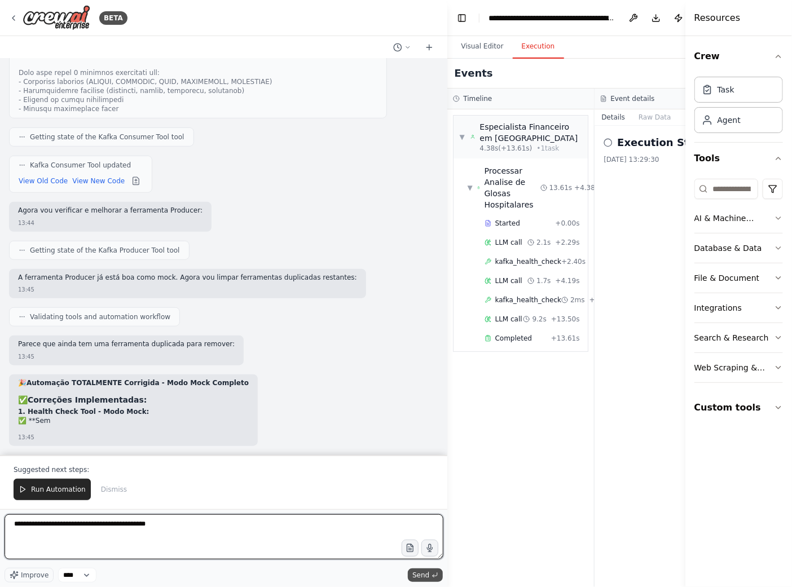
type textarea "**********"
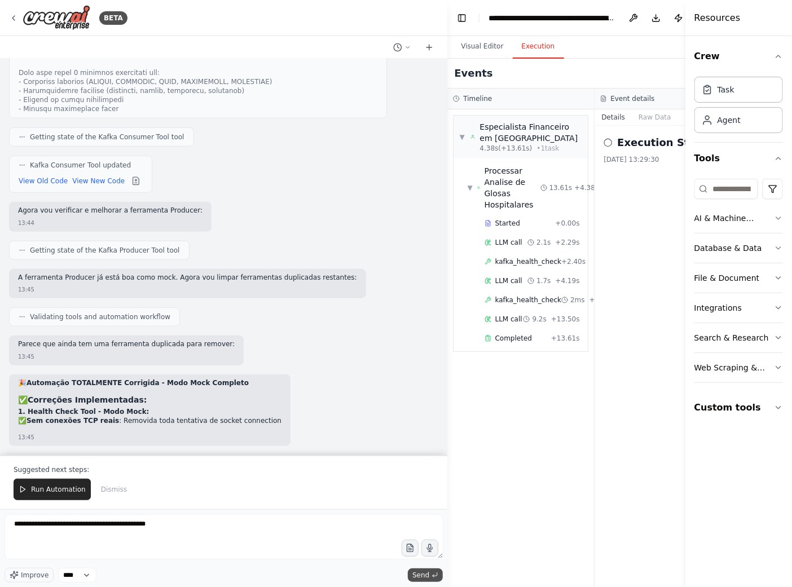
click at [423, 577] on span "Send" at bounding box center [420, 575] width 17 height 9
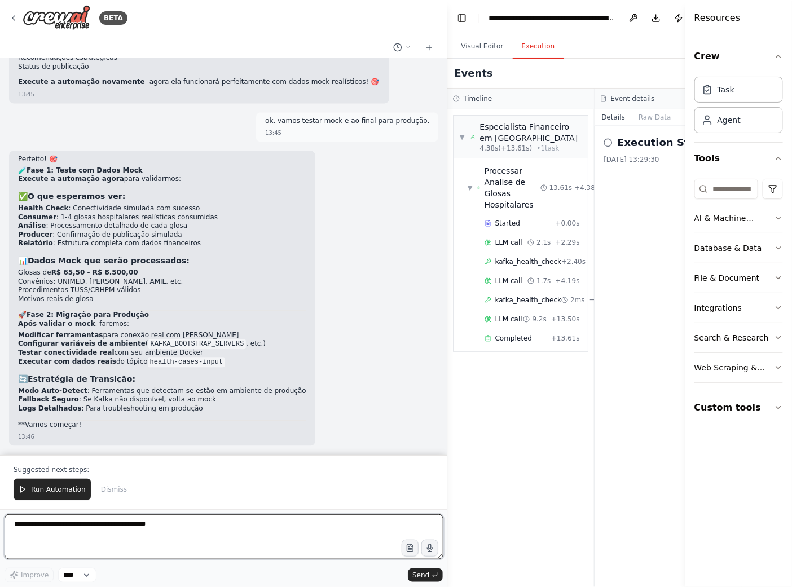
scroll to position [9900, 0]
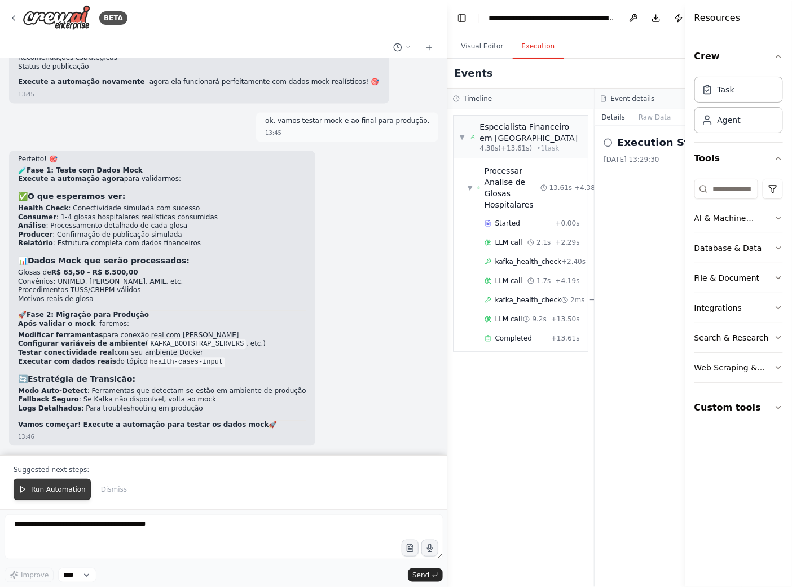
click at [59, 489] on span "Run Automation" at bounding box center [58, 489] width 55 height 9
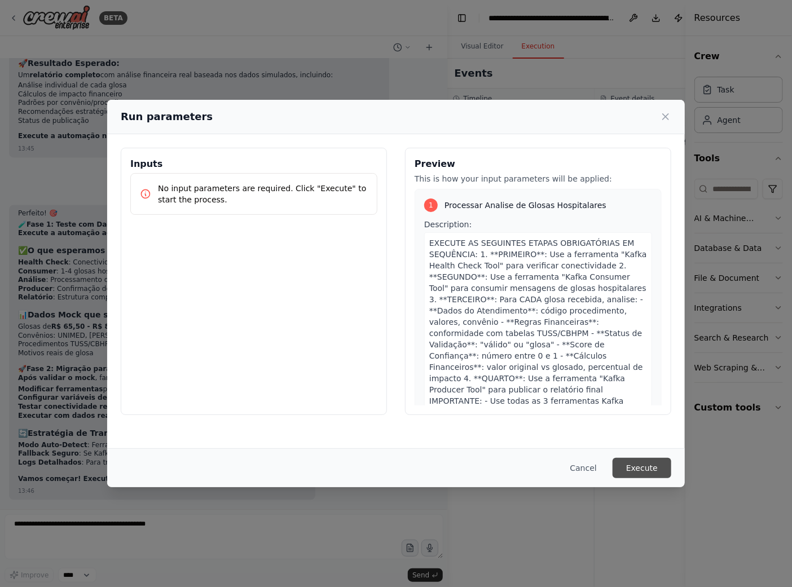
click at [641, 474] on button "Execute" at bounding box center [641, 468] width 59 height 20
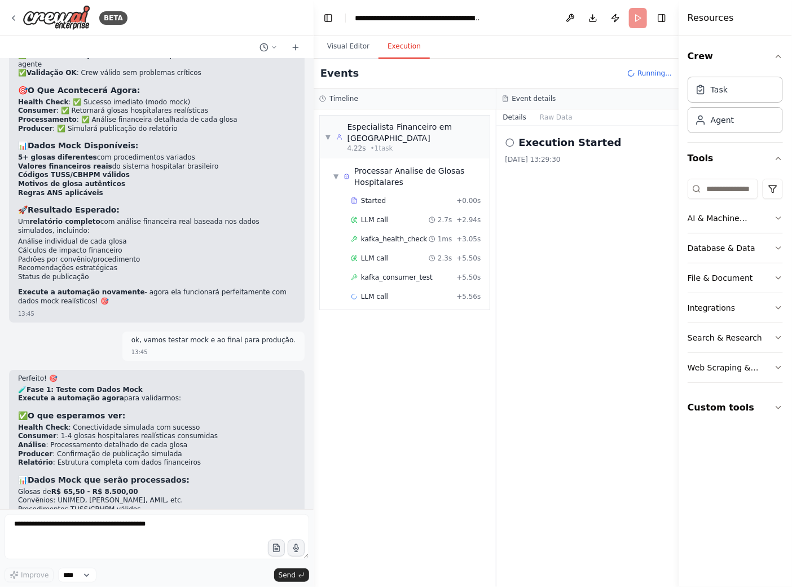
drag, startPoint x: 444, startPoint y: 113, endPoint x: 315, endPoint y: 104, distance: 130.0
click at [315, 104] on div "BETA Hello! I'm the CrewAI assistant. What kind of automation do you want to bu…" at bounding box center [396, 293] width 792 height 587
click at [368, 198] on span "Started" at bounding box center [374, 200] width 25 height 9
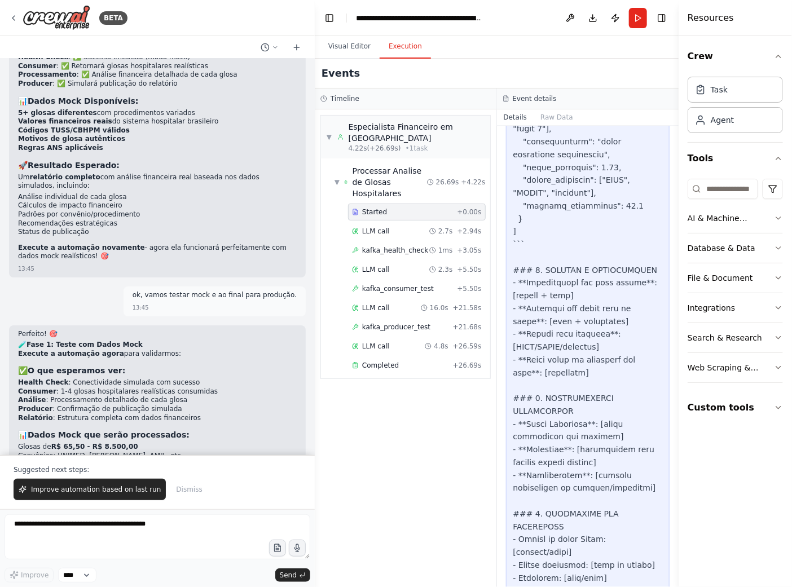
scroll to position [1481, 0]
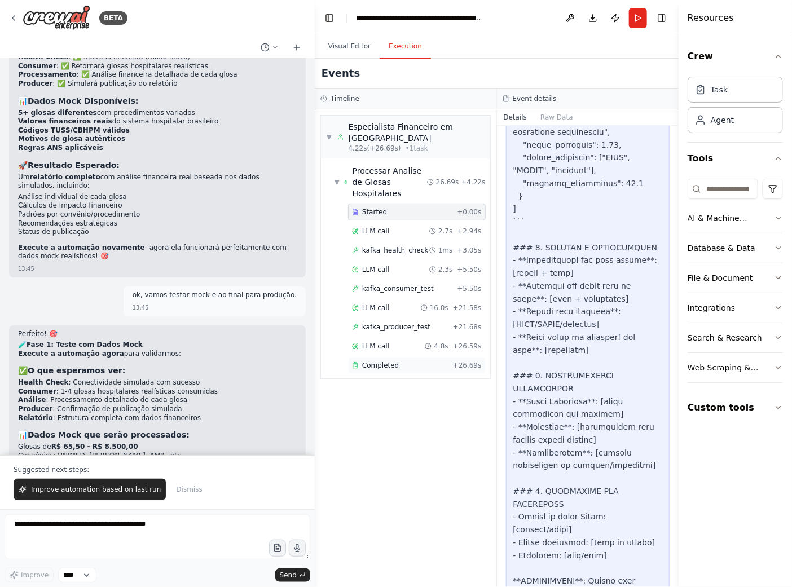
click at [379, 361] on span "Completed" at bounding box center [380, 365] width 37 height 9
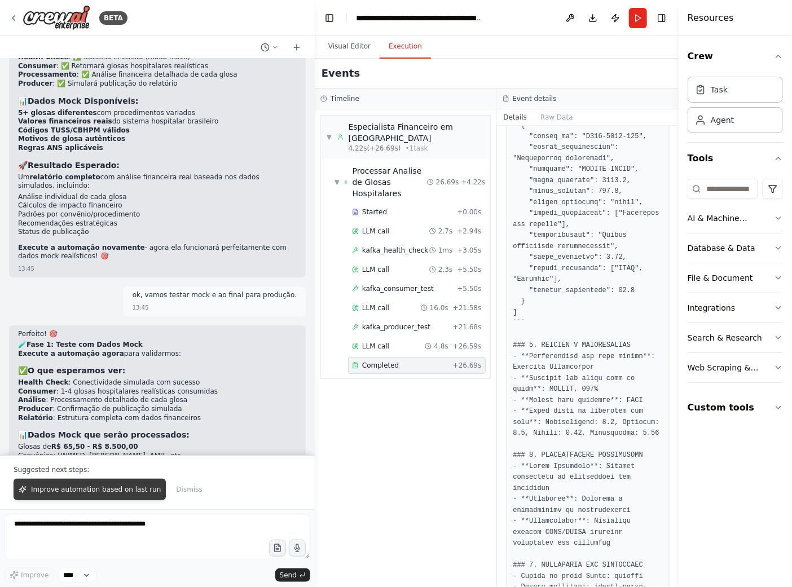
click at [115, 491] on span "Improve automation based on last run" at bounding box center [96, 489] width 130 height 9
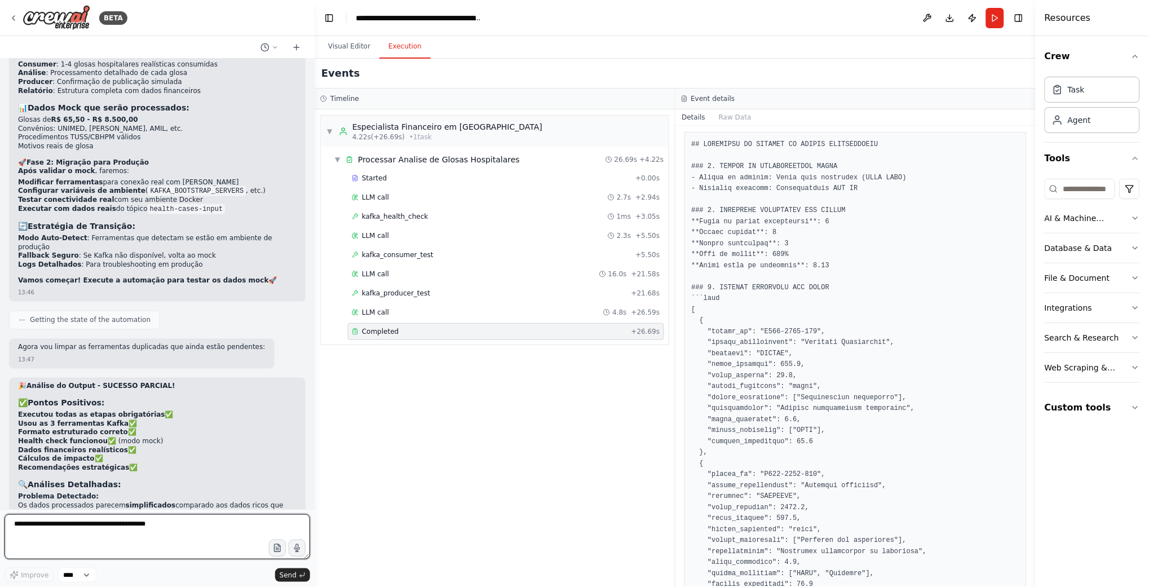
scroll to position [0, 0]
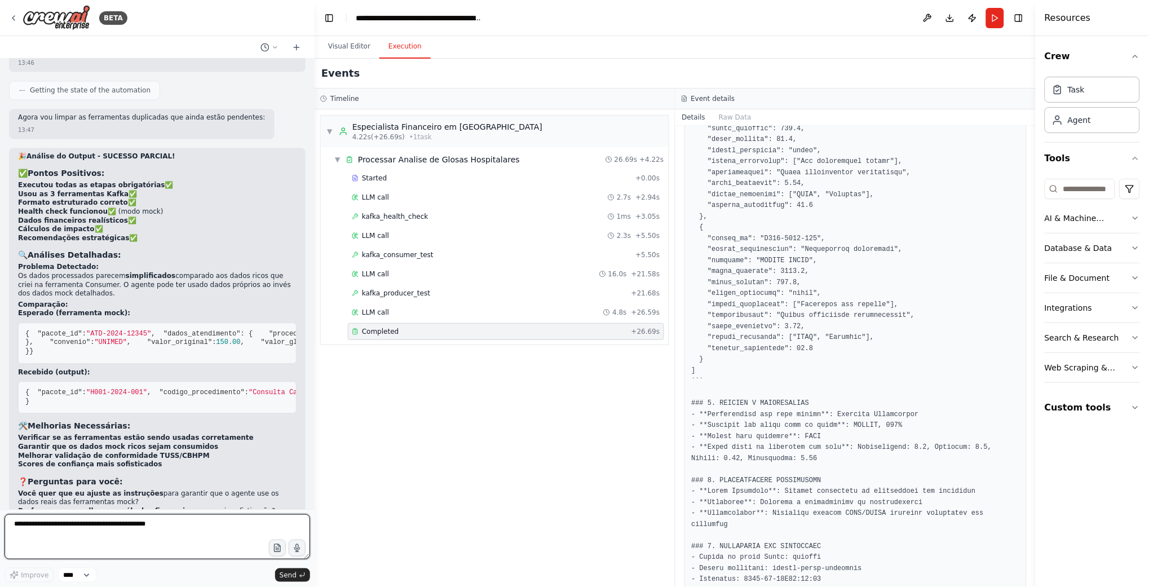
click at [133, 527] on textarea "**********" at bounding box center [158, 536] width 306 height 45
type textarea "*********"
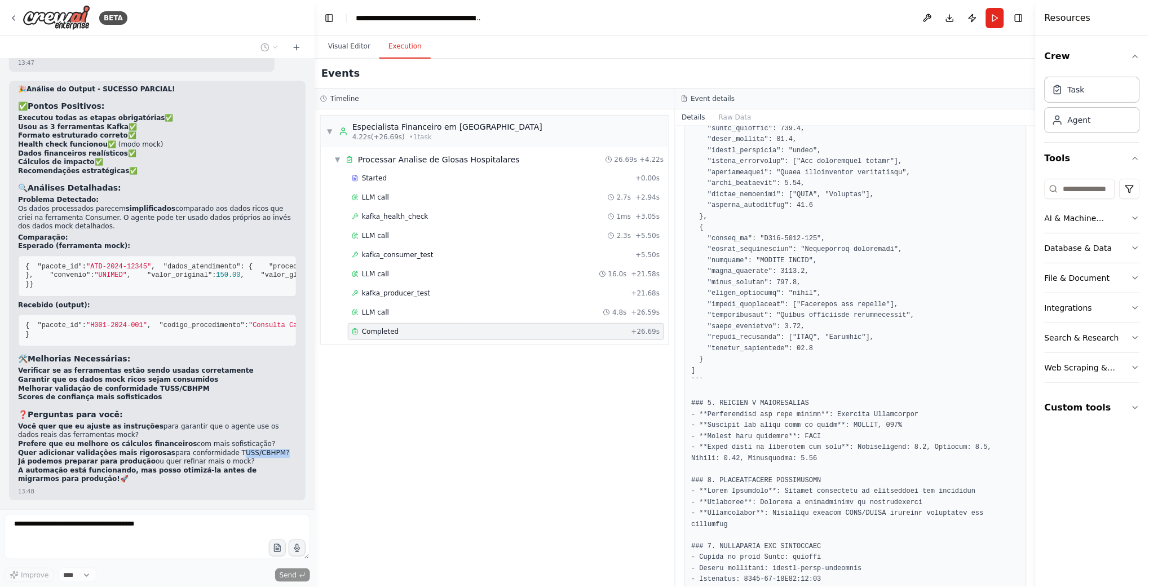
drag, startPoint x: 249, startPoint y: 385, endPoint x: 209, endPoint y: 387, distance: 40.1
click at [209, 449] on li "Quer adicionar validações mais rigorosas para conformidade TUSS/CBHPM?" at bounding box center [157, 453] width 279 height 9
copy li "TUSS/CBHPM"
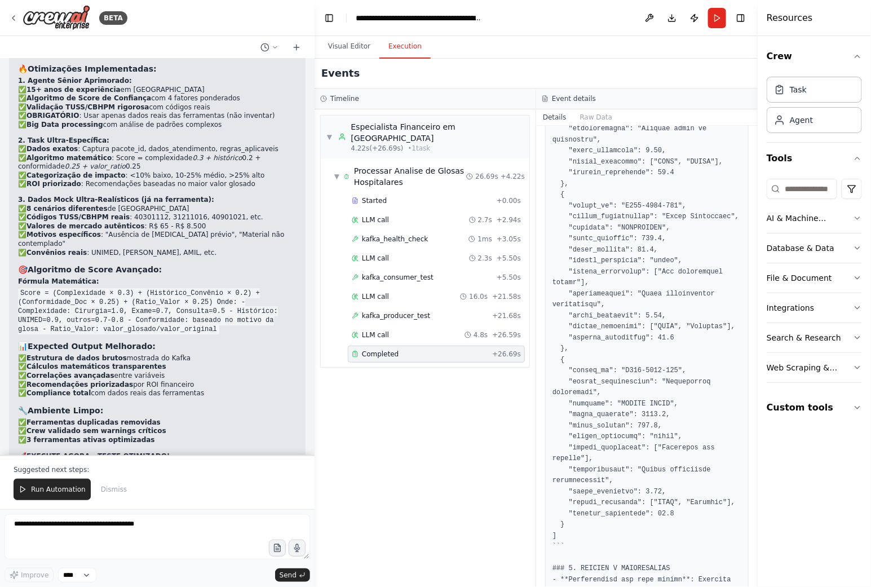
scroll to position [11780, 0]
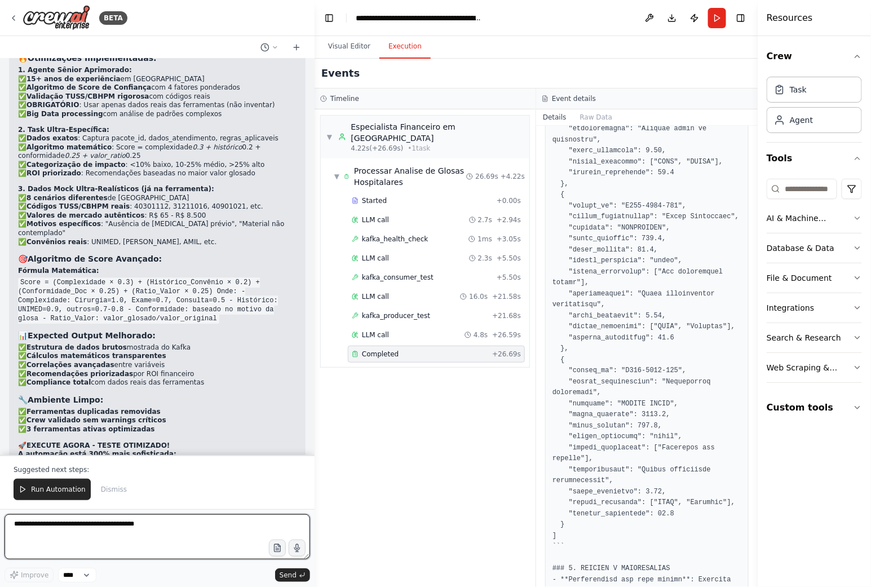
click at [116, 528] on textarea at bounding box center [158, 536] width 306 height 45
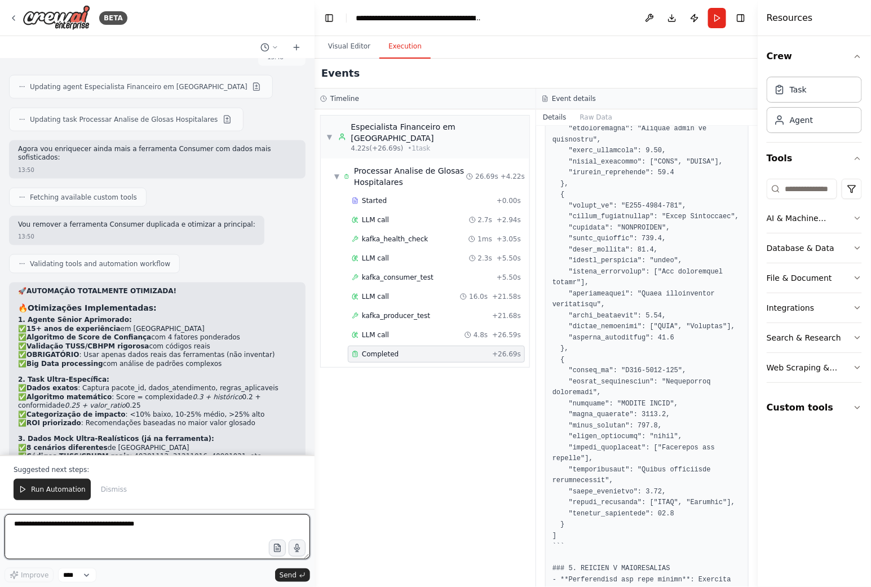
scroll to position [11529, 0]
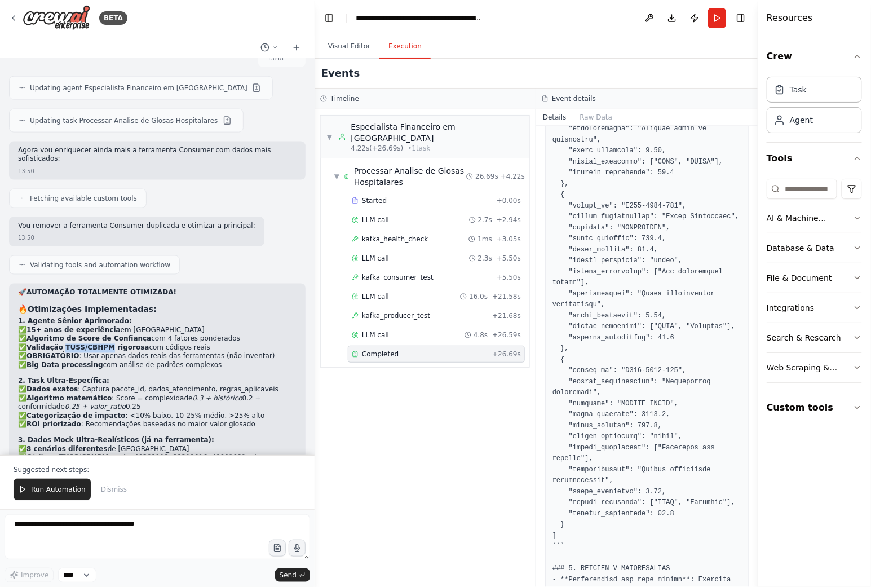
drag, startPoint x: 105, startPoint y: 273, endPoint x: 61, endPoint y: 272, distance: 44.0
click at [61, 344] on strong "Validação TUSS/CBHPM rigorosa" at bounding box center [88, 348] width 123 height 8
copy strong "TUSS/CBHPM"
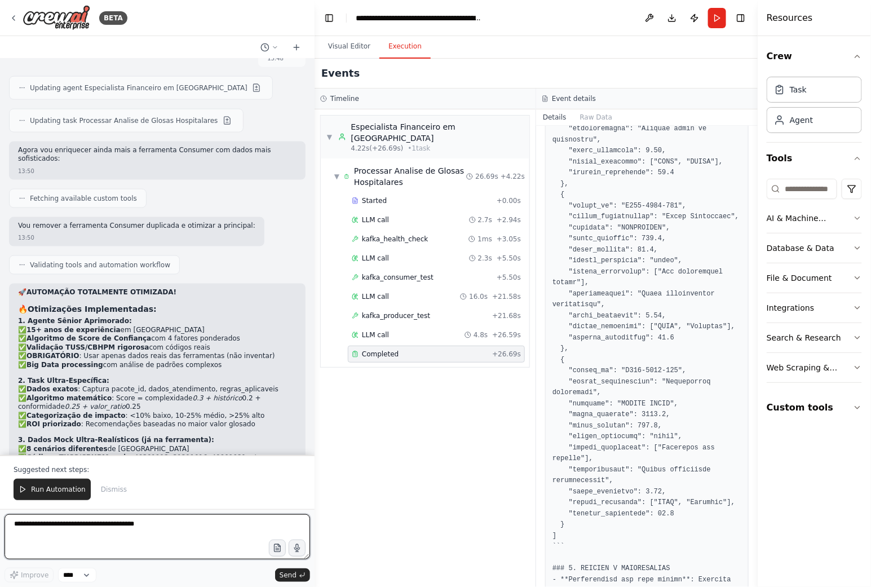
click at [87, 529] on textarea at bounding box center [158, 536] width 306 height 45
paste textarea "**********"
type textarea "**********"
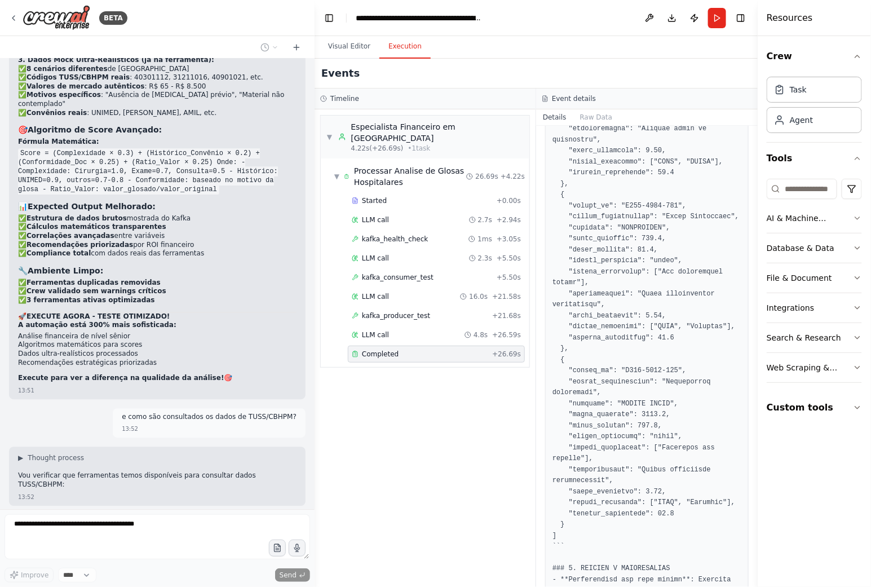
scroll to position [11938, 0]
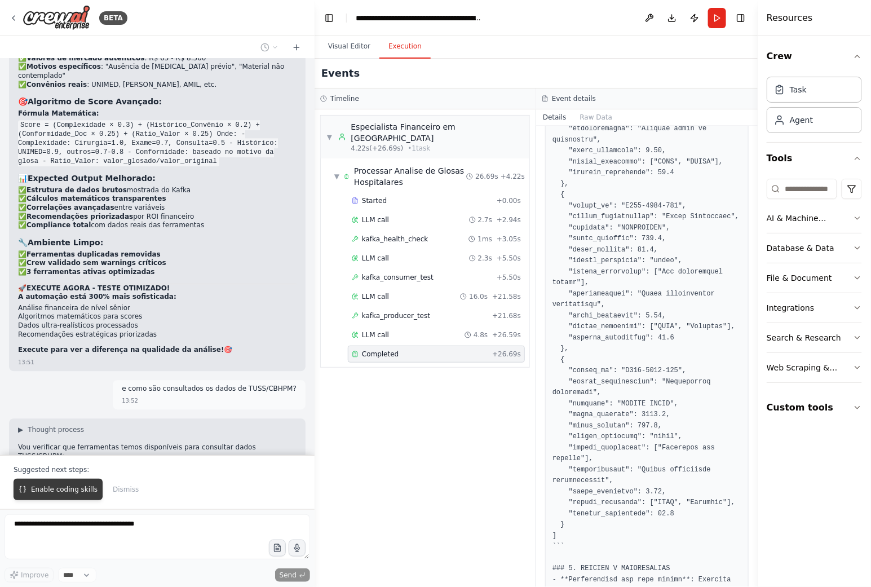
click at [75, 493] on span "Enable coding skills" at bounding box center [64, 489] width 67 height 9
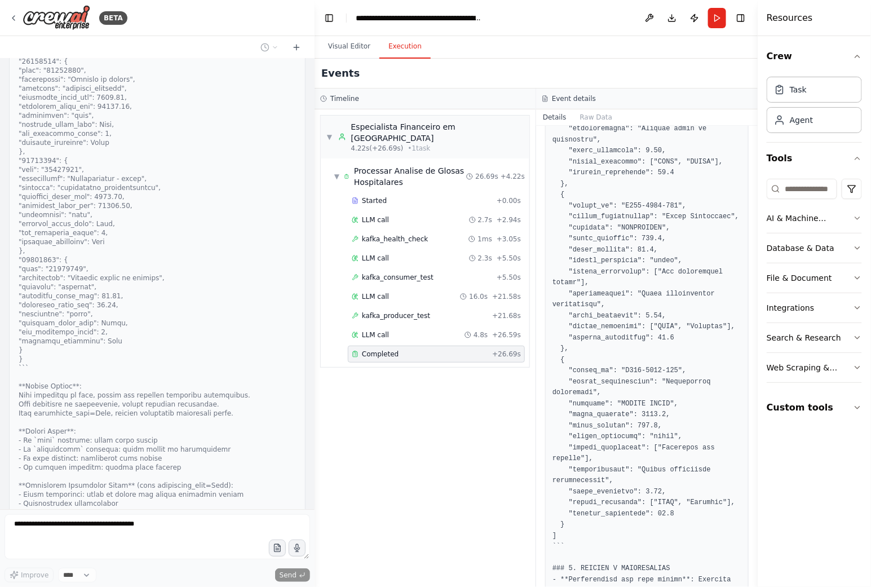
scroll to position [13816, 0]
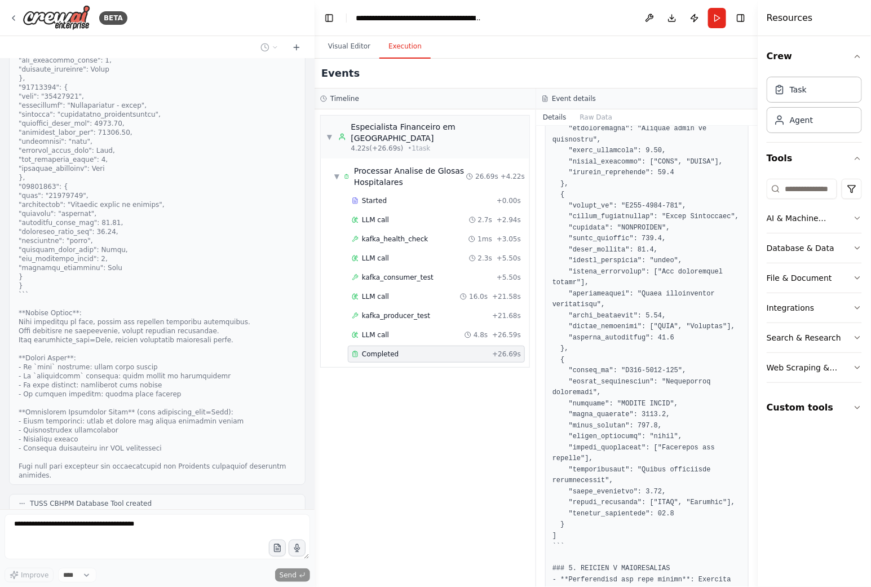
click at [262, 553] on button "View code" at bounding box center [279, 557] width 34 height 9
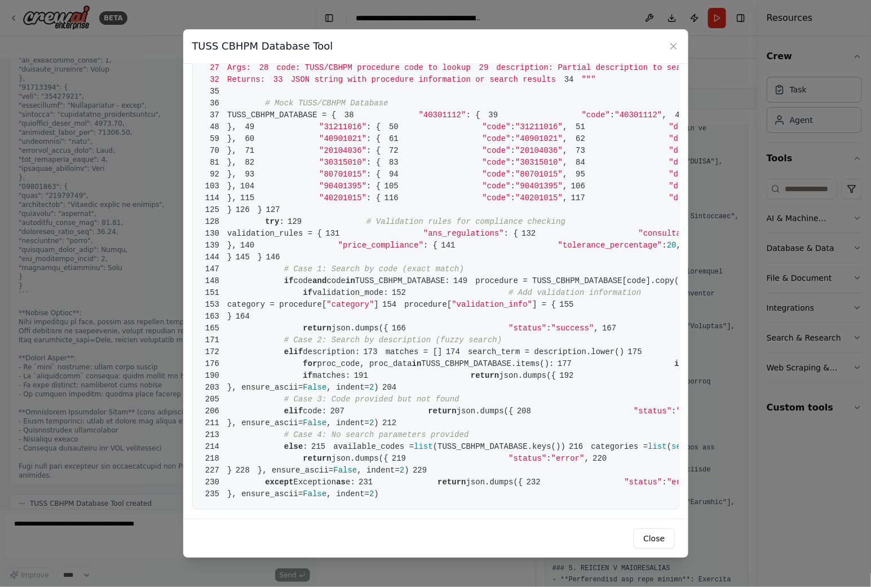
scroll to position [1378, 0]
click at [673, 41] on icon at bounding box center [673, 46] width 11 height 11
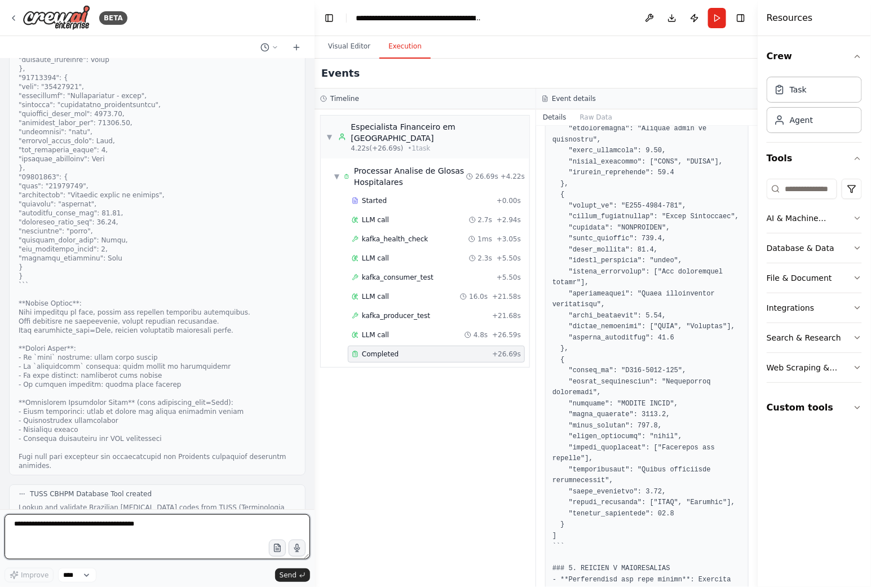
scroll to position [13834, 0]
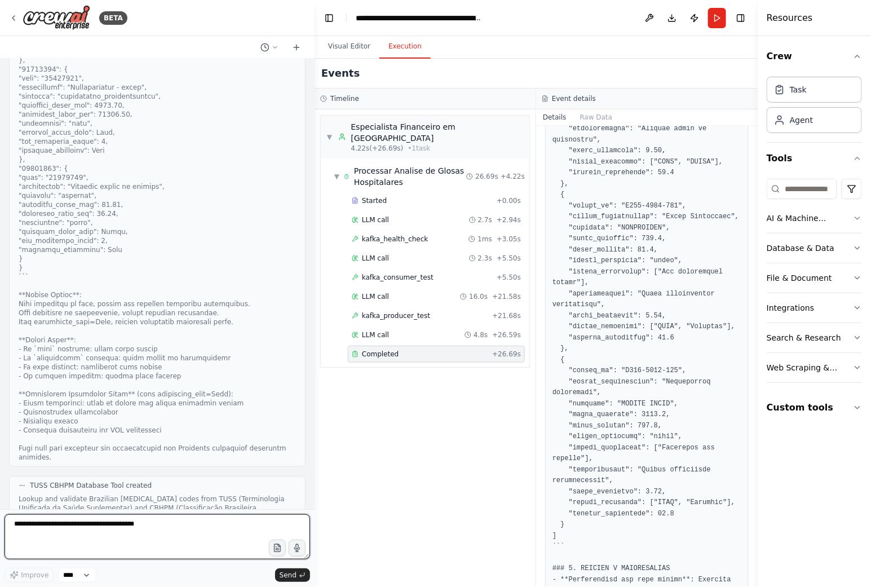
click at [161, 522] on textarea at bounding box center [158, 536] width 306 height 45
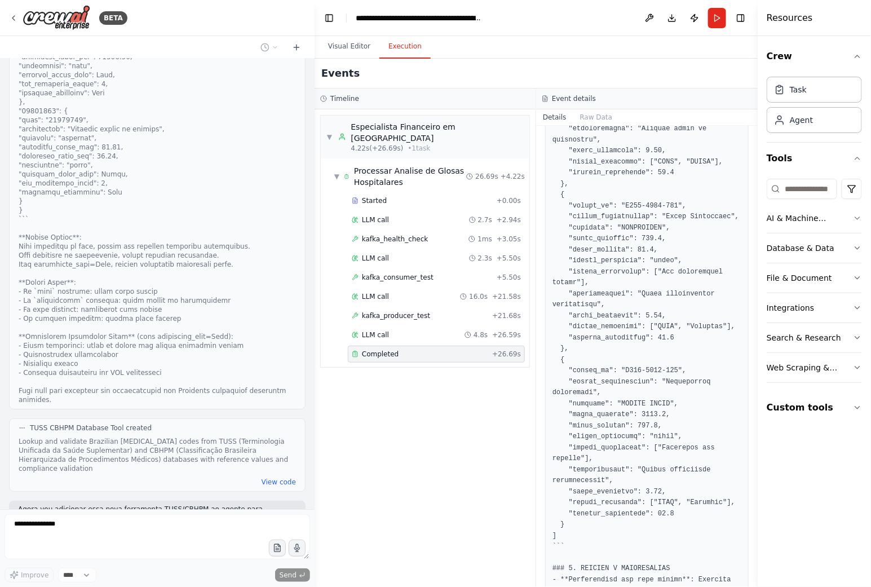
scroll to position [13959, 0]
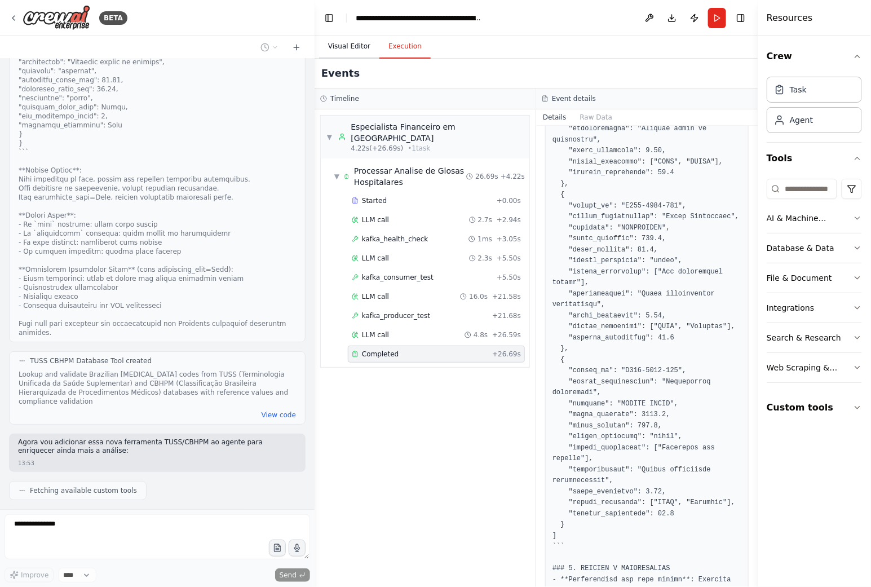
click at [344, 45] on button "Visual Editor" at bounding box center [349, 47] width 60 height 24
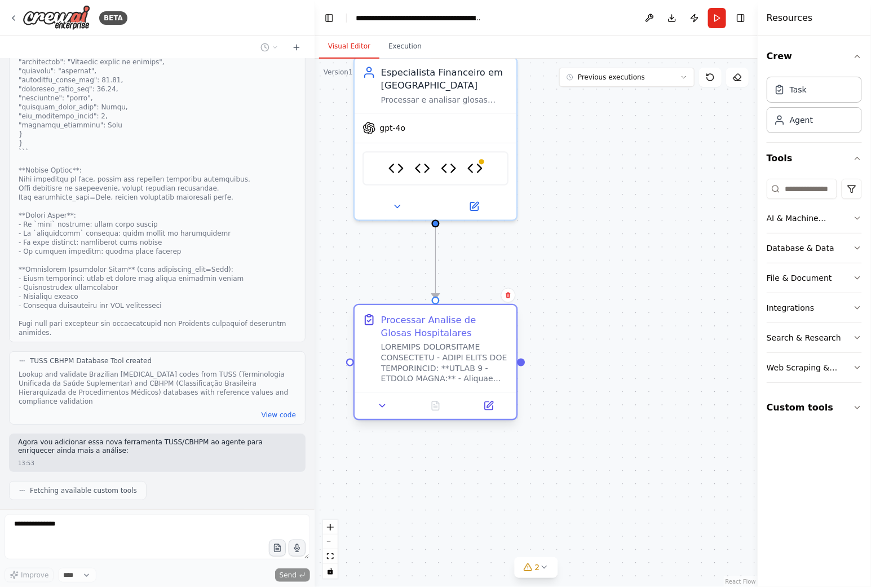
drag, startPoint x: 436, startPoint y: 211, endPoint x: 423, endPoint y: 358, distance: 147.7
click at [423, 358] on div at bounding box center [444, 363] width 127 height 42
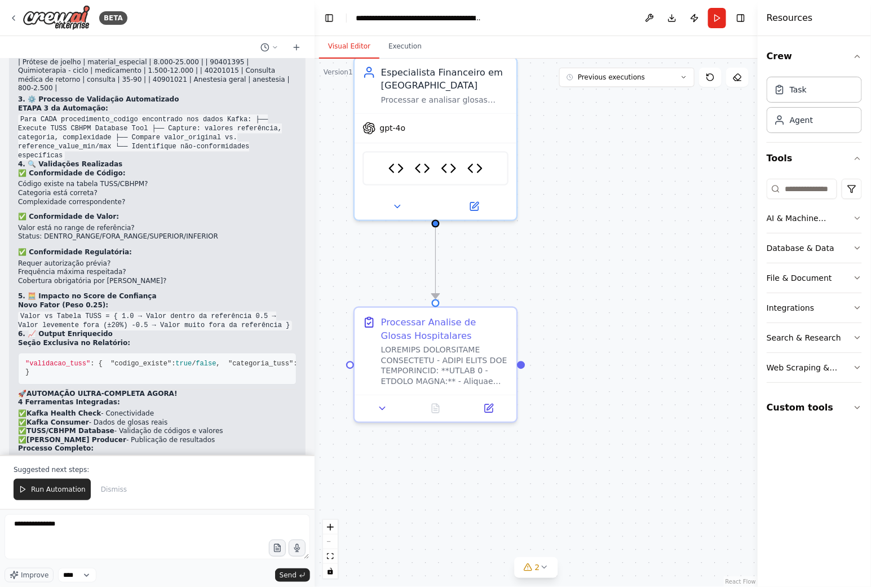
scroll to position [14777, 0]
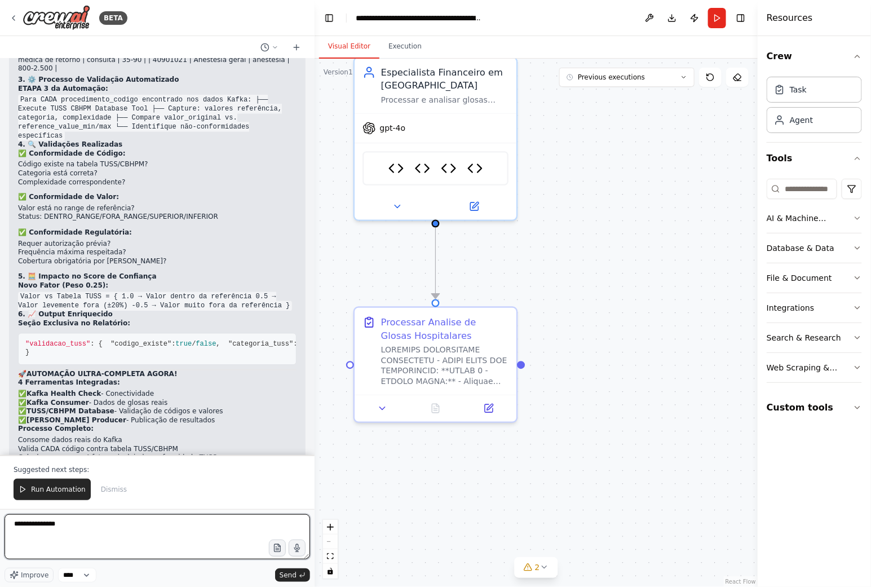
click at [105, 531] on textarea "**********" at bounding box center [158, 536] width 306 height 45
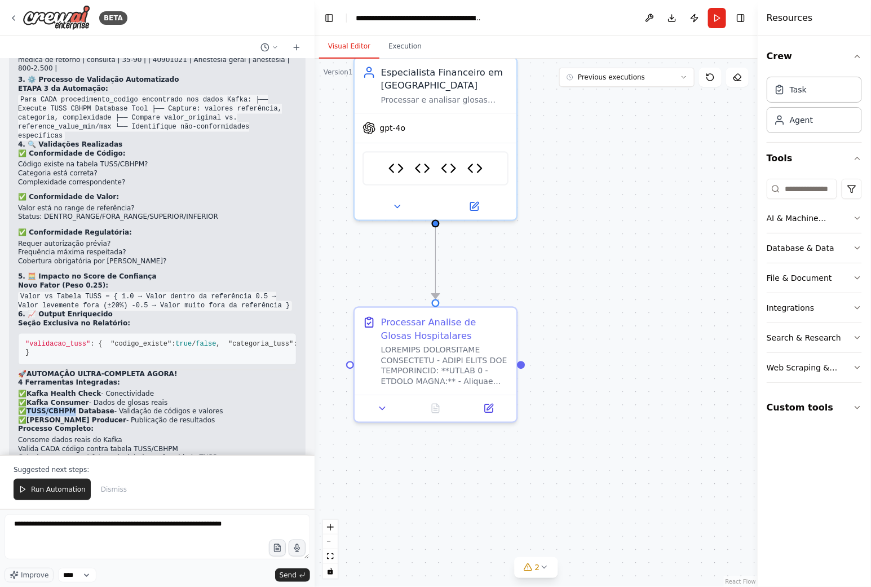
drag, startPoint x: 72, startPoint y: 345, endPoint x: 30, endPoint y: 347, distance: 41.8
click at [30, 408] on strong "TUSS/CBHPM Database" at bounding box center [71, 412] width 88 height 8
copy strong "TUSS/CBHPM"
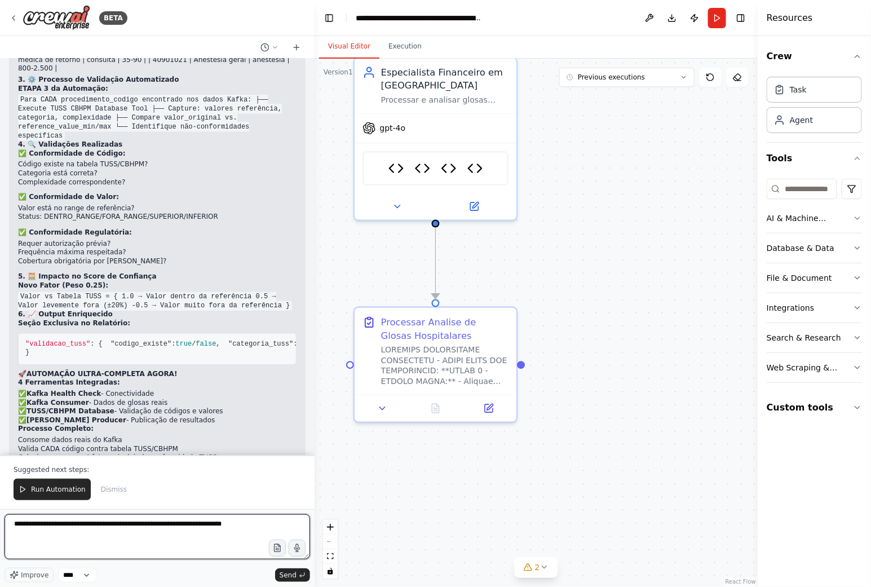
click at [98, 527] on textarea "**********" at bounding box center [158, 536] width 306 height 45
click at [232, 528] on textarea "**********" at bounding box center [158, 536] width 306 height 45
click at [234, 528] on textarea "**********" at bounding box center [158, 536] width 306 height 45
paste textarea "**********"
type textarea "**********"
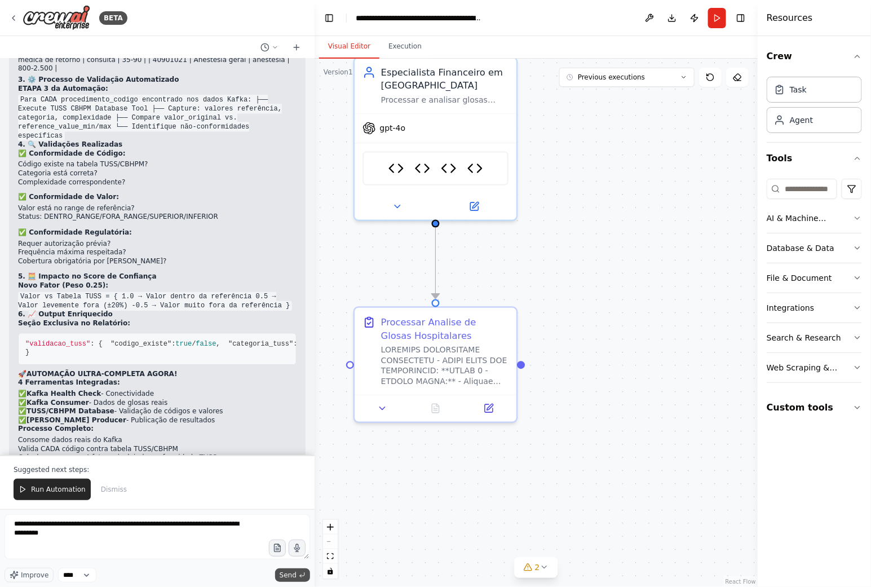
click at [288, 571] on span "Send" at bounding box center [288, 575] width 17 height 9
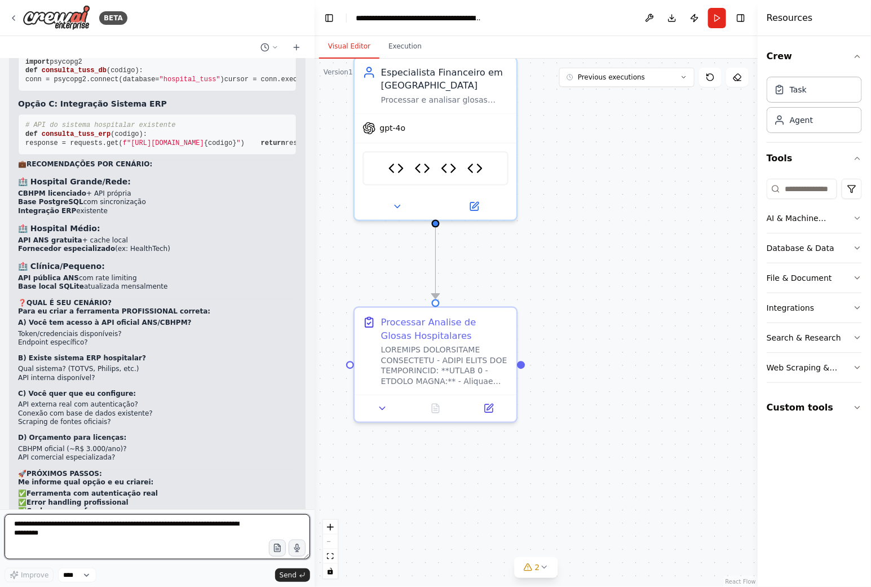
scroll to position [15791, 0]
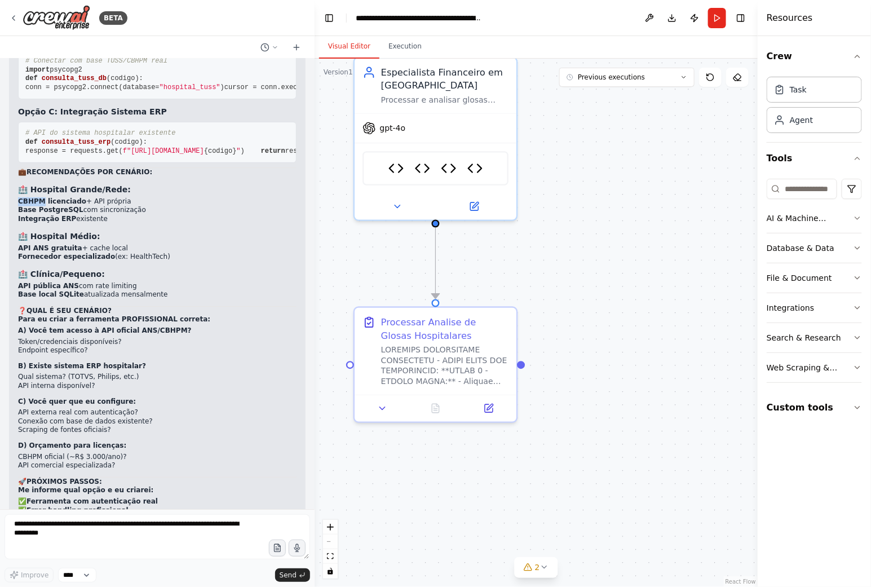
drag, startPoint x: 42, startPoint y: 251, endPoint x: 19, endPoint y: 253, distance: 22.6
click at [19, 205] on strong "CBHPM licenciado" at bounding box center [52, 201] width 68 height 8
click at [150, 224] on li "Integração ERP existente" at bounding box center [157, 219] width 279 height 9
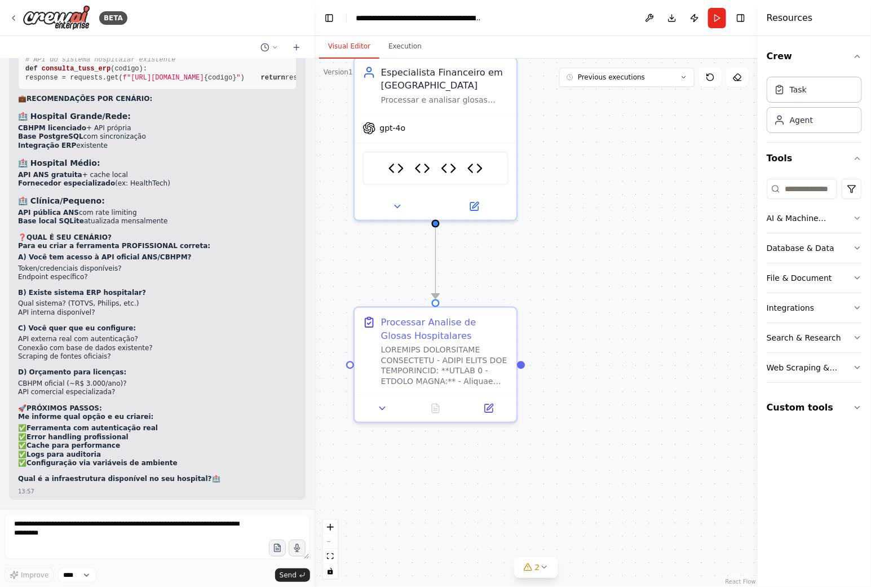
scroll to position [15916, 0]
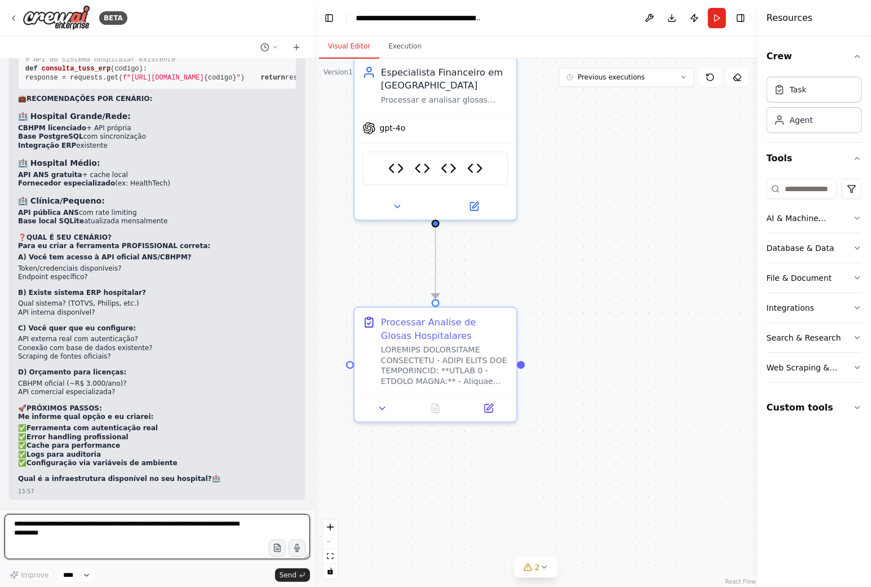
click at [96, 516] on textarea "**********" at bounding box center [158, 536] width 306 height 45
type textarea "**********"
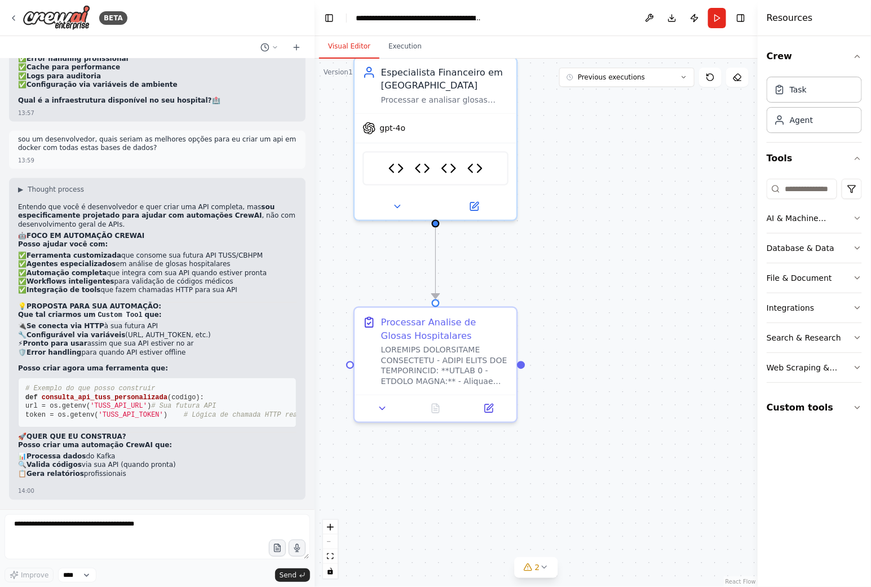
scroll to position [16324, 0]
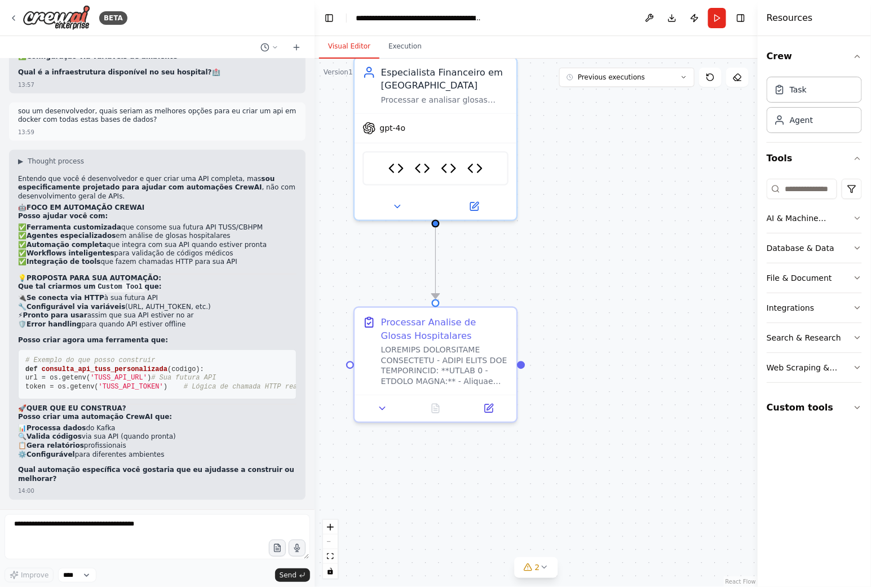
drag, startPoint x: 174, startPoint y: 324, endPoint x: 16, endPoint y: 279, distance: 164.0
click at [16, 279] on div "▶ Thought process Entendo que você é desenvolvedor e quer criar uma API complet…" at bounding box center [157, 325] width 297 height 351
click at [226, 295] on li "🔌 Se conecta via HTTP à sua futura API" at bounding box center [157, 298] width 279 height 9
